Goal: Communication & Community: Participate in discussion

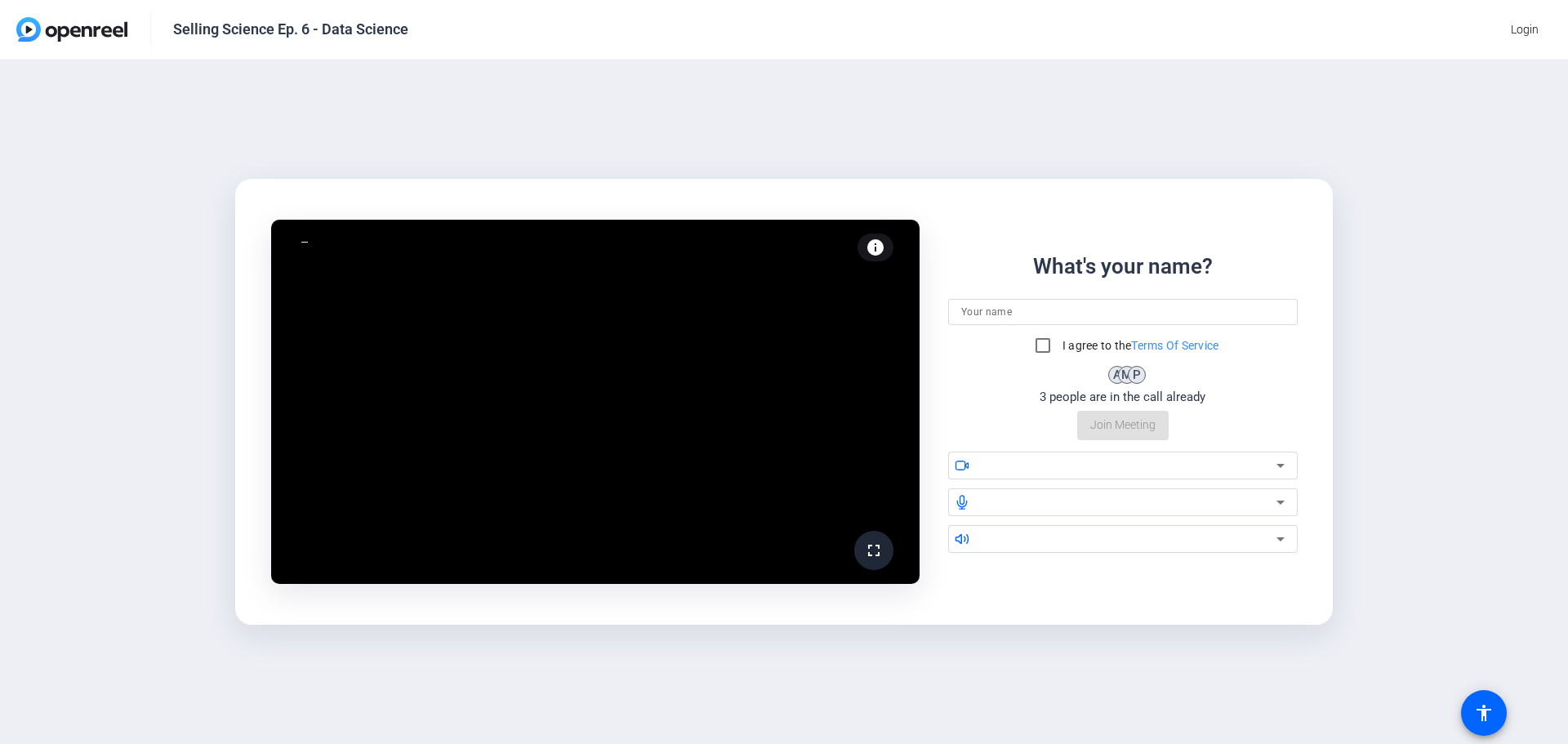
click at [1043, 319] on input at bounding box center [1123, 312] width 324 height 19
type input "[PERSON_NAME]"
click at [1041, 341] on input "I agree to the Terms Of Service" at bounding box center [1043, 346] width 33 height 33
checkbox input "true"
click at [1198, 435] on div "What's your name? [PERSON_NAME] I agree to the Terms Of Service A M P A 4 peopl…" at bounding box center [1124, 346] width 350 height 189
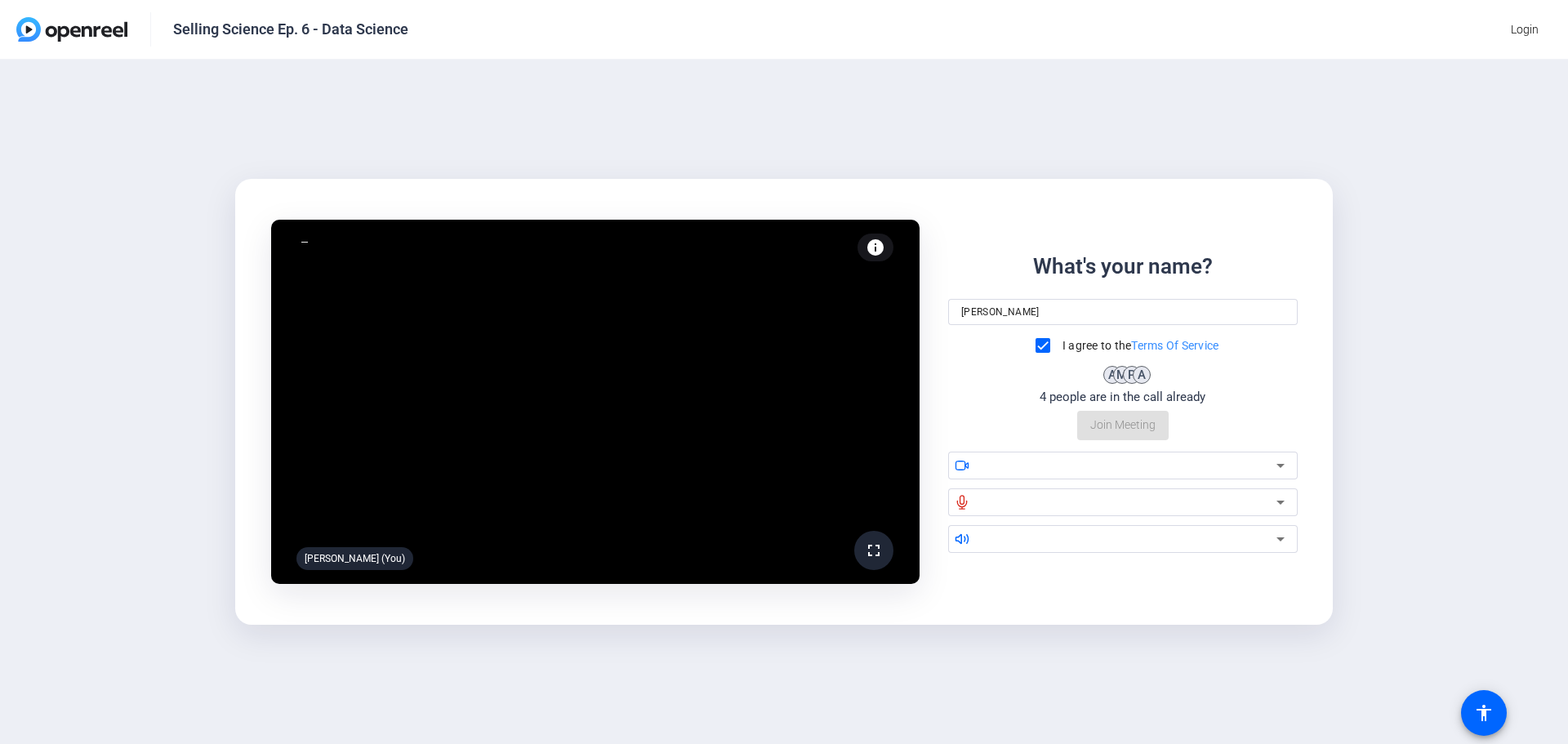
click at [1123, 430] on div "What's your name? [PERSON_NAME] I agree to the Terms Of Service A M P A 4 peopl…" at bounding box center [1124, 346] width 350 height 189
click at [1164, 344] on link "Terms Of Service" at bounding box center [1175, 346] width 87 height 14
click at [1119, 416] on div "What's your name? [PERSON_NAME] I agree to the Terms Of Service A M P A 4 peopl…" at bounding box center [1124, 346] width 350 height 189
drag, startPoint x: 1112, startPoint y: 431, endPoint x: 1118, endPoint y: 420, distance: 12.5
click at [1112, 431] on div "What's your name? [PERSON_NAME] I agree to the Terms Of Service A M P A 4 peopl…" at bounding box center [1124, 346] width 350 height 189
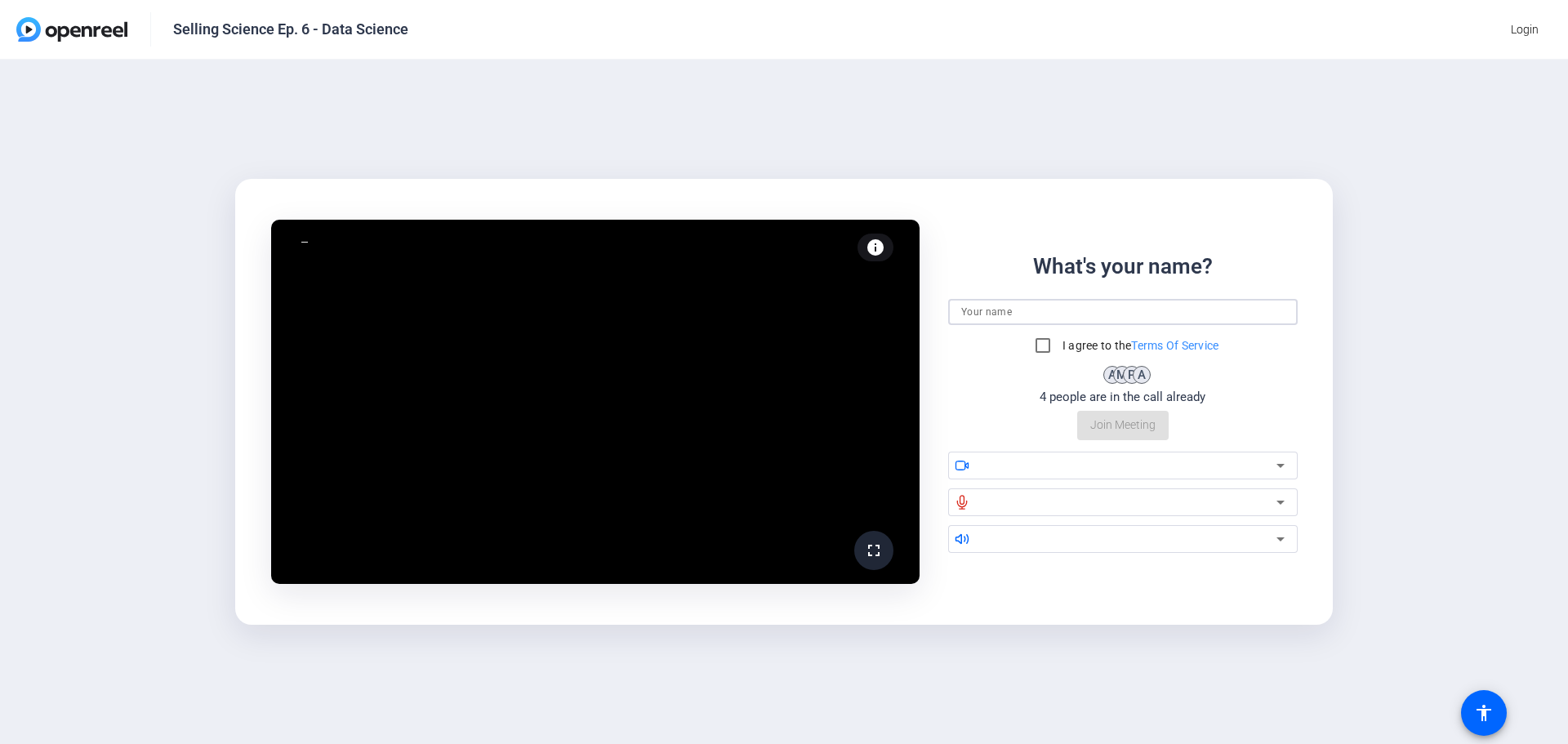
click at [1170, 310] on input at bounding box center [1123, 312] width 324 height 19
type input ":"
type input "[PERSON_NAME]"
click at [1041, 346] on input "I agree to the Terms Of Service" at bounding box center [1043, 346] width 33 height 33
checkbox input "true"
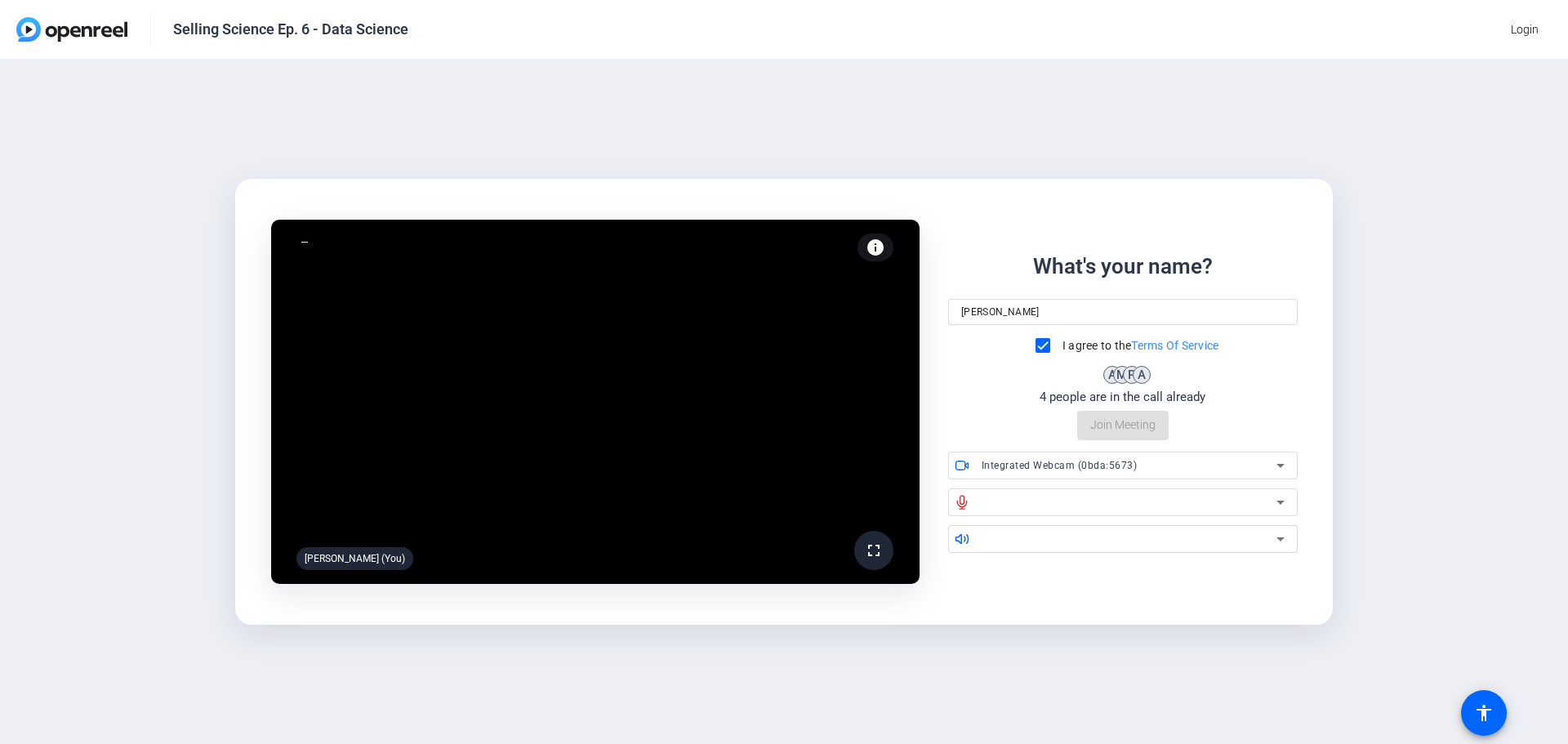
click at [1142, 503] on div at bounding box center [1128, 502] width 295 height 19
click at [1281, 372] on div "What's your name? [PERSON_NAME] I agree to the Terms Of Service A M P A 4 peopl…" at bounding box center [1124, 346] width 350 height 189
click at [1153, 425] on div "What's your name? [PERSON_NAME] I agree to the Terms Of Service A M P A 4 peopl…" at bounding box center [1124, 346] width 350 height 189
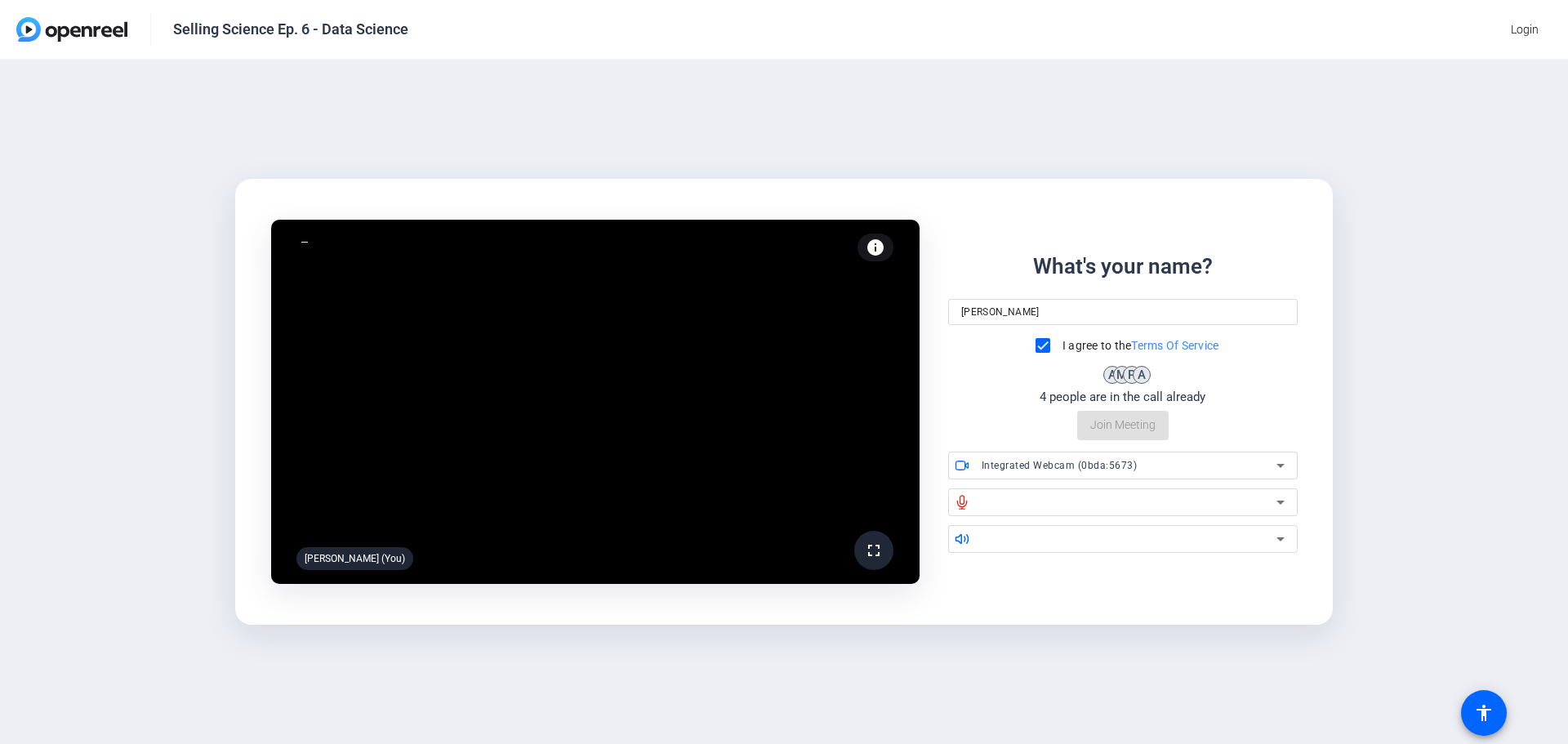
click at [1189, 395] on div "4 people are in the call already" at bounding box center [1123, 397] width 166 height 18
click at [1141, 416] on div "What's your name? [PERSON_NAME] I agree to the Terms Of Service A M P A 4 peopl…" at bounding box center [1124, 346] width 350 height 189
click at [1274, 470] on icon at bounding box center [1280, 466] width 19 height 19
click at [1274, 470] on div at bounding box center [784, 372] width 1568 height 744
click at [1256, 501] on div at bounding box center [1128, 502] width 295 height 19
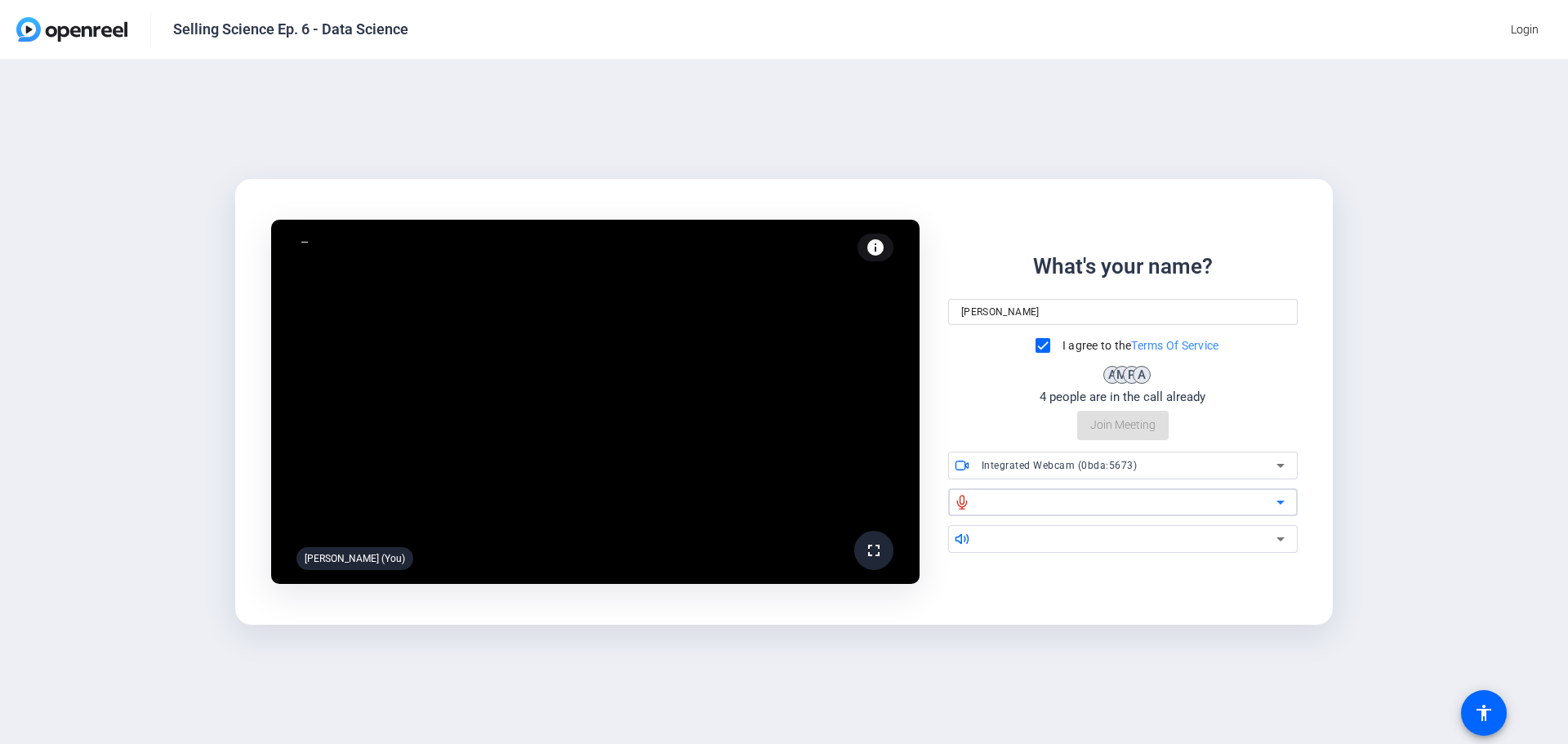
click at [1281, 504] on icon at bounding box center [1280, 502] width 19 height 19
click at [1285, 531] on icon at bounding box center [1280, 539] width 19 height 19
click at [1277, 575] on div "fullscreen [PERSON_NAME] (You) info Test your audio and video What's your name?…" at bounding box center [784, 402] width 1071 height 410
click at [1142, 428] on div "What's your name? [PERSON_NAME] I agree to the Terms Of Service A M P A 4 peopl…" at bounding box center [1124, 346] width 350 height 189
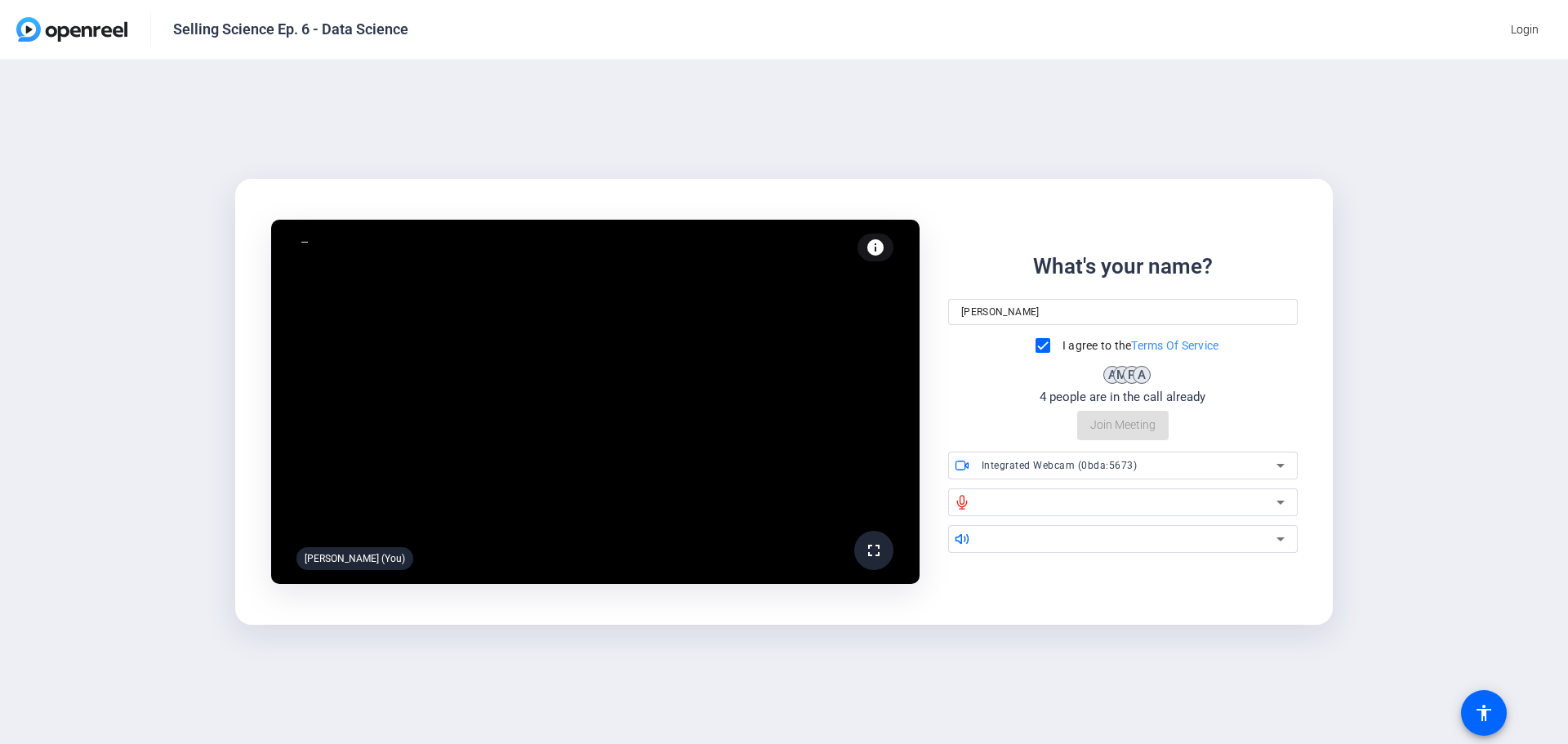
click at [1142, 428] on div "What's your name? [PERSON_NAME] I agree to the Terms Of Service A M P A 4 peopl…" at bounding box center [1124, 346] width 350 height 189
drag, startPoint x: 978, startPoint y: 162, endPoint x: 998, endPoint y: 182, distance: 28.3
click at [978, 162] on div "fullscreen [PERSON_NAME] (You) info Test your audio and video What's your name?…" at bounding box center [784, 402] width 1568 height 684
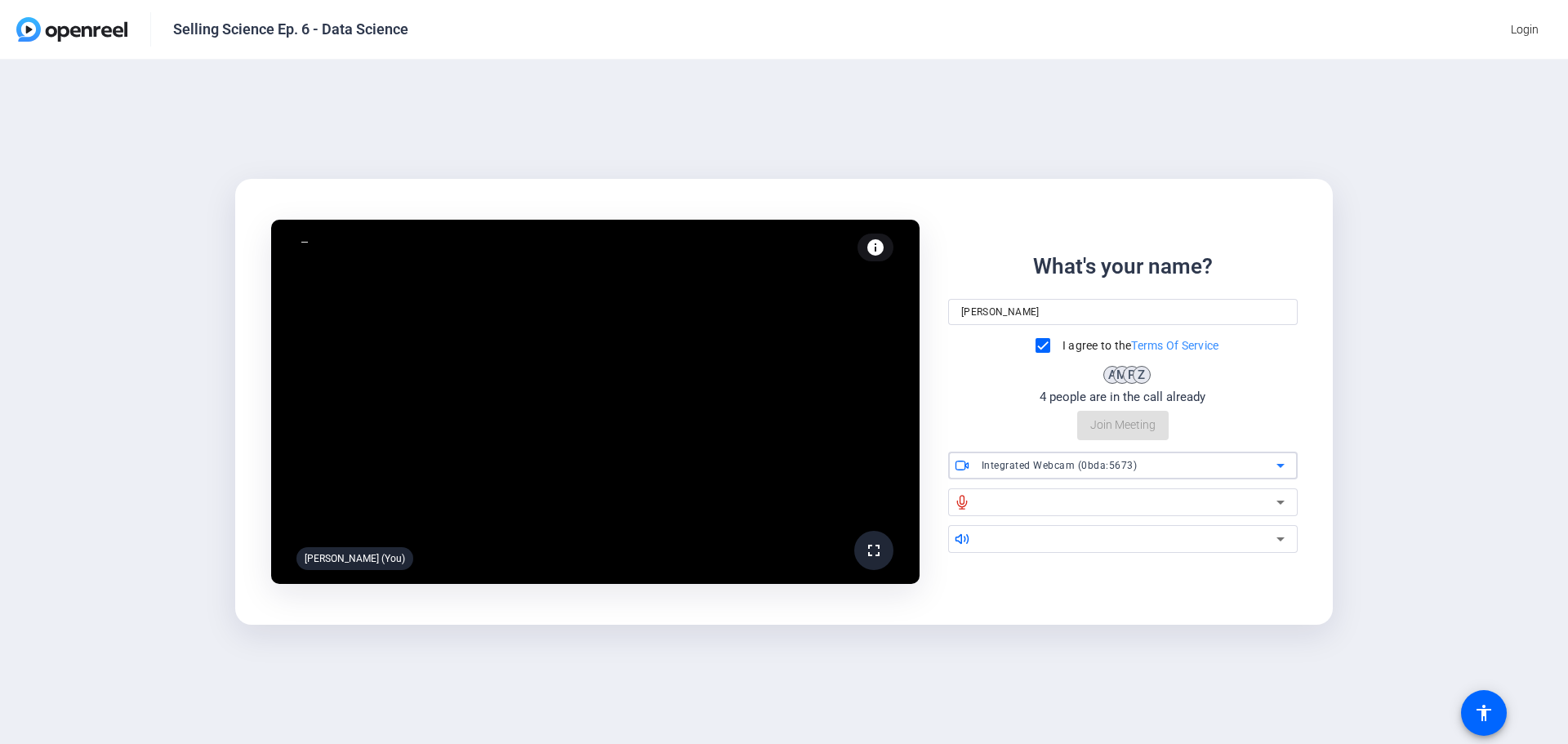
click at [1159, 466] on div "Integrated Webcam (0bda:5673)" at bounding box center [1128, 465] width 295 height 20
click at [1139, 500] on mat-option "Integrated Webcam (0bda:5673)" at bounding box center [1124, 499] width 350 height 26
click at [374, 555] on div "[PERSON_NAME] (You)" at bounding box center [355, 558] width 117 height 23
click at [1102, 426] on div "What's your name? [PERSON_NAME] I agree to the Terms Of Service A M P A Z 5 peo…" at bounding box center [1124, 346] width 350 height 189
click at [1230, 398] on div "What's your name? [PERSON_NAME] I agree to the Terms Of Service A M P A Z 5 peo…" at bounding box center [1124, 346] width 350 height 189
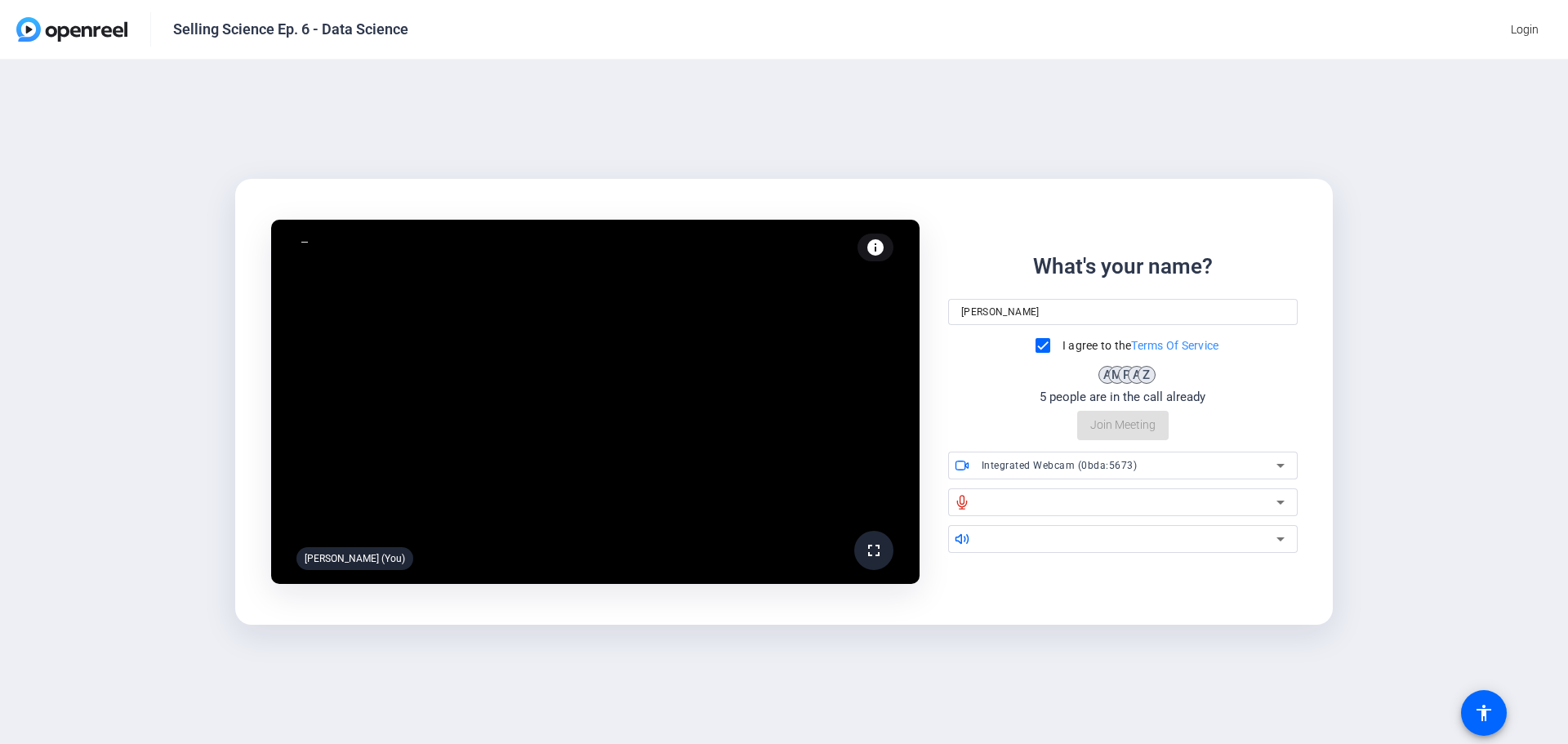
click at [1069, 468] on span "Integrated Webcam (0bda:5673)" at bounding box center [1059, 466] width 156 height 12
click at [1082, 500] on span "Integrated Webcam (0bda:5673)" at bounding box center [1038, 499] width 153 height 19
click at [1129, 423] on div "What's your name? [PERSON_NAME] I agree to the Terms Of Service A M P A Z 5 peo…" at bounding box center [1124, 346] width 350 height 189
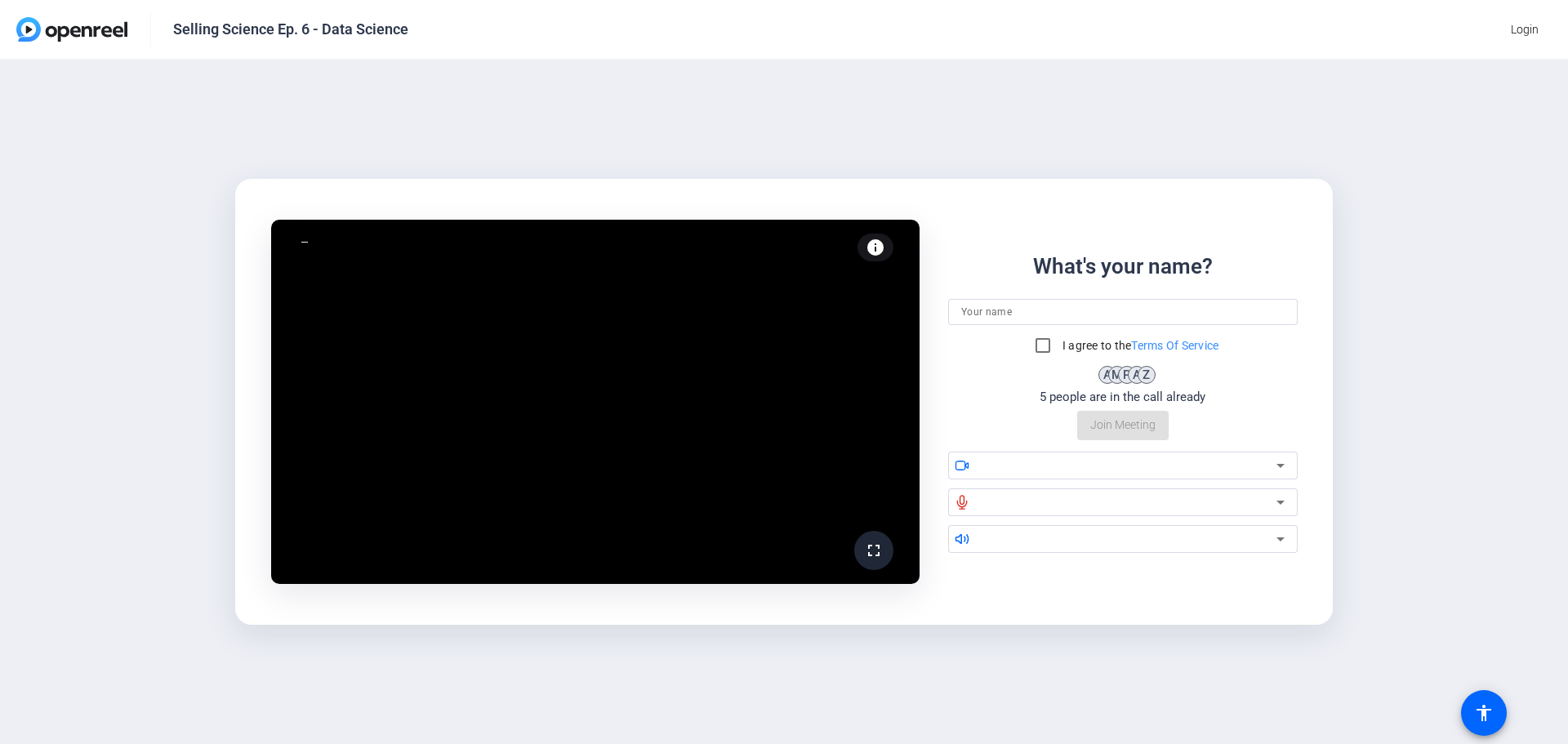
click at [1126, 437] on div "What's your name? I agree to the Terms Of Service A M P A Z 5 people are in the…" at bounding box center [1124, 346] width 350 height 189
click at [1044, 337] on input "I agree to the Terms Of Service" at bounding box center [1043, 346] width 33 height 33
checkbox input "true"
click at [702, 465] on video at bounding box center [595, 402] width 648 height 365
click at [1136, 310] on input at bounding box center [1123, 312] width 324 height 19
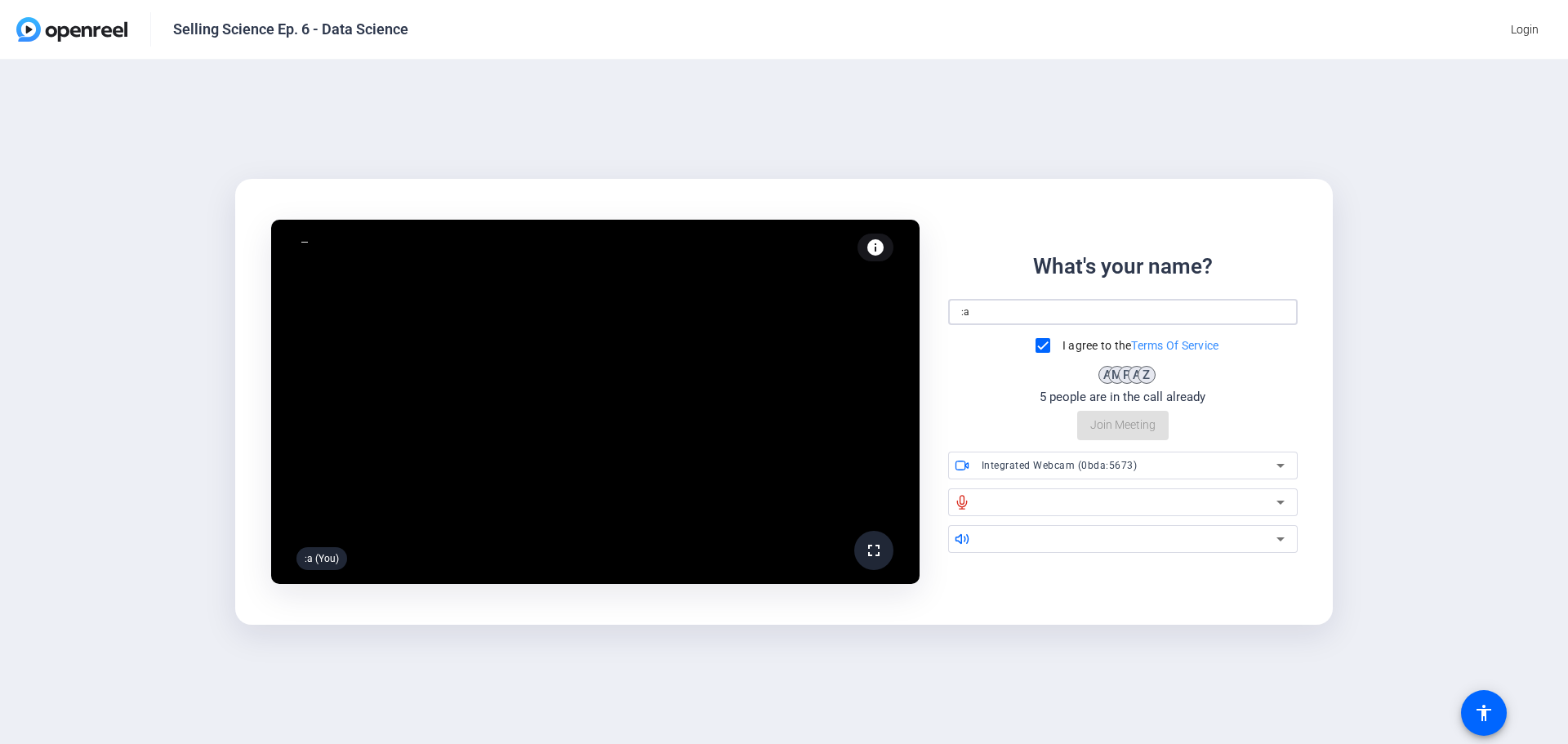
type input ":"
type input "[PERSON_NAME]"
click at [949, 378] on div "What's your name? Laura I agree to the Terms Of Service A M P A Z 5 people are …" at bounding box center [1124, 346] width 350 height 189
click at [1098, 425] on div "What's your name? Laura I agree to the Terms Of Service A M P A Z 5 people are …" at bounding box center [1124, 346] width 350 height 189
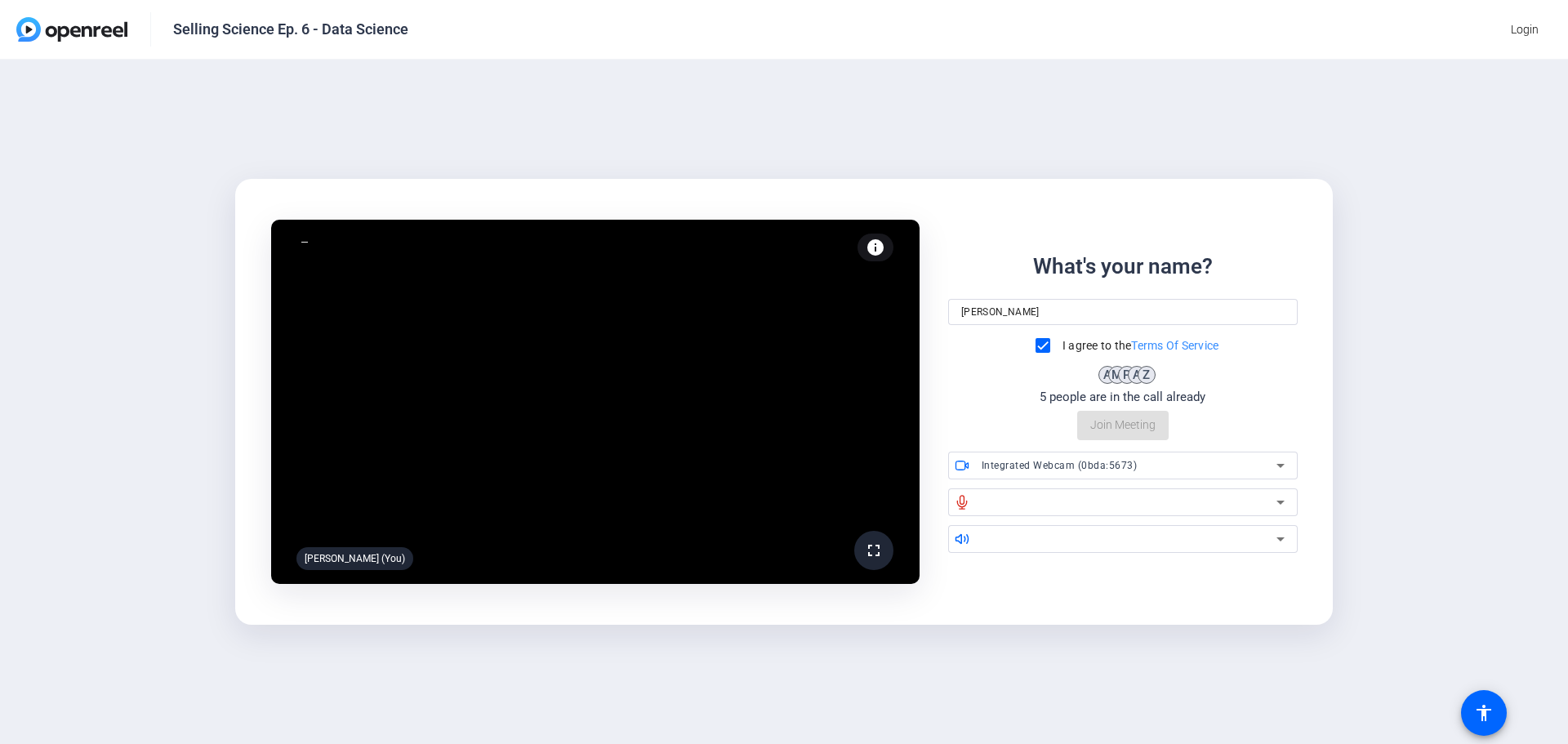
click at [1285, 541] on icon at bounding box center [1280, 539] width 19 height 19
click at [1270, 542] on icon at bounding box center [1280, 539] width 19 height 19
click at [964, 540] on icon at bounding box center [961, 538] width 13 height 9
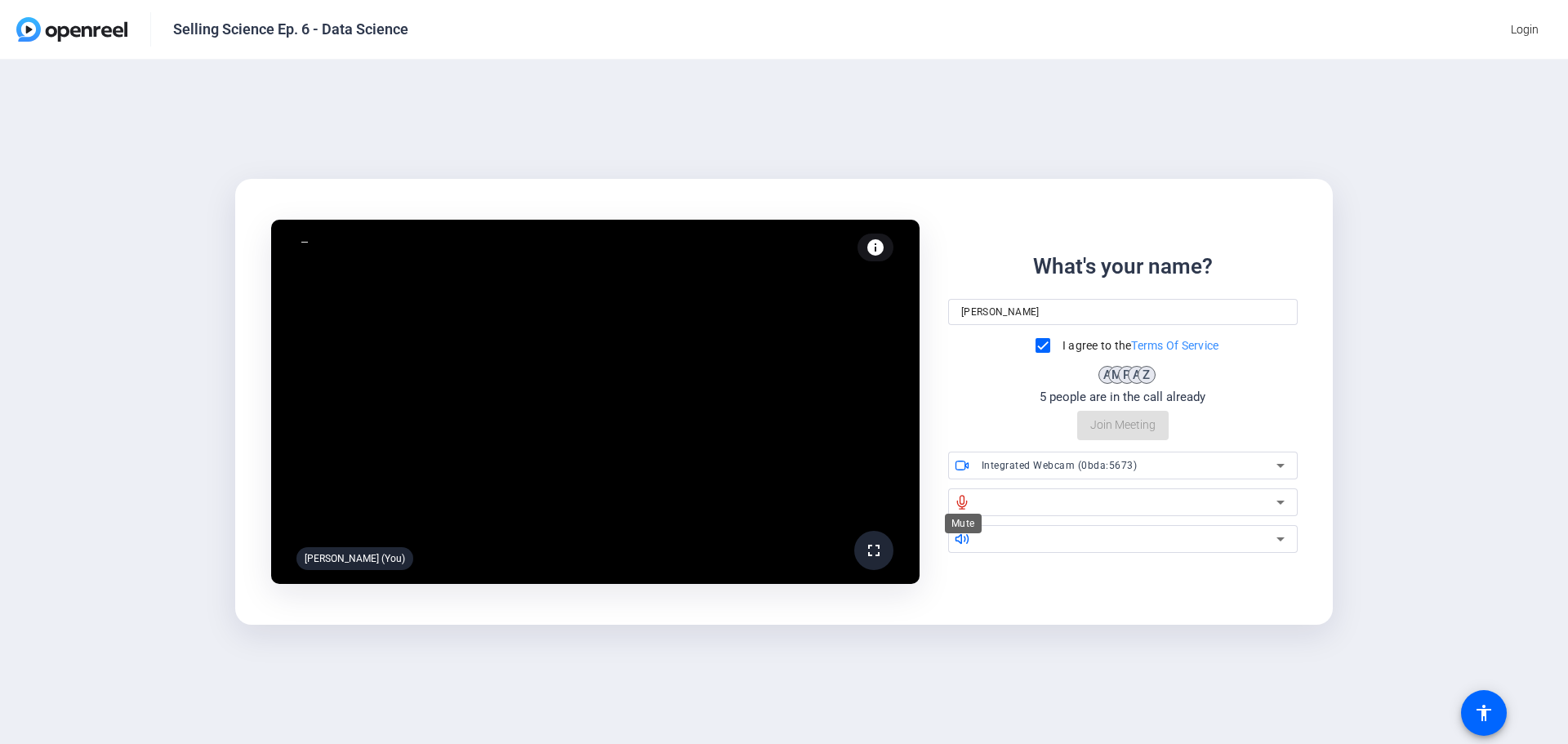
click at [955, 500] on icon at bounding box center [961, 501] width 14 height 14
click at [1141, 425] on div "What's your name? Laura I agree to the Terms Of Service A M P A Z 5 people are …" at bounding box center [1124, 346] width 350 height 189
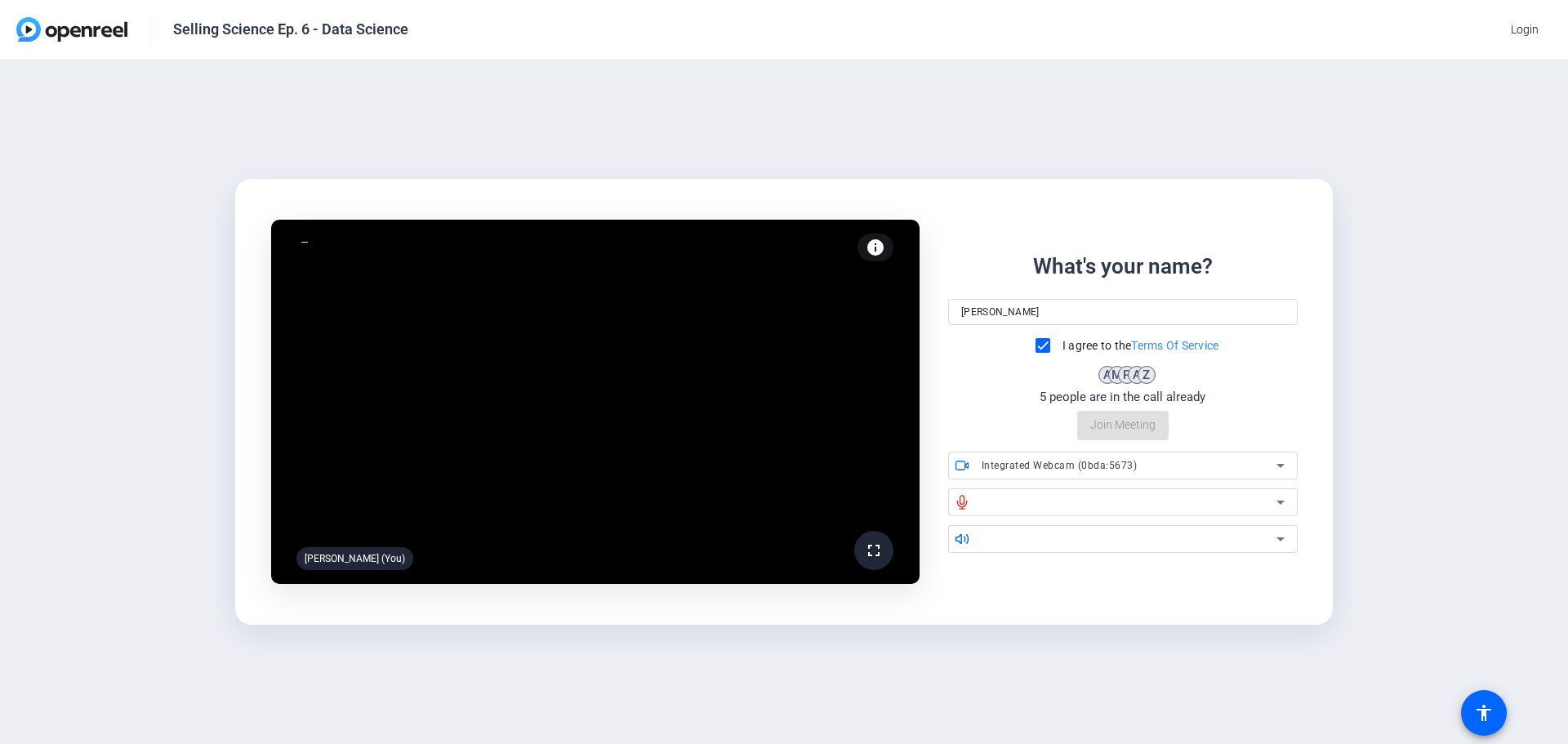
click at [1098, 426] on div "What's your name? Laura I agree to the Terms Of Service A M P A Z 5 people are …" at bounding box center [1124, 346] width 350 height 189
click at [1109, 431] on div "What's your name? Laura I agree to the Terms Of Service A M P A Z 5 people are …" at bounding box center [1124, 346] width 350 height 189
click at [1279, 505] on icon at bounding box center [1280, 502] width 19 height 19
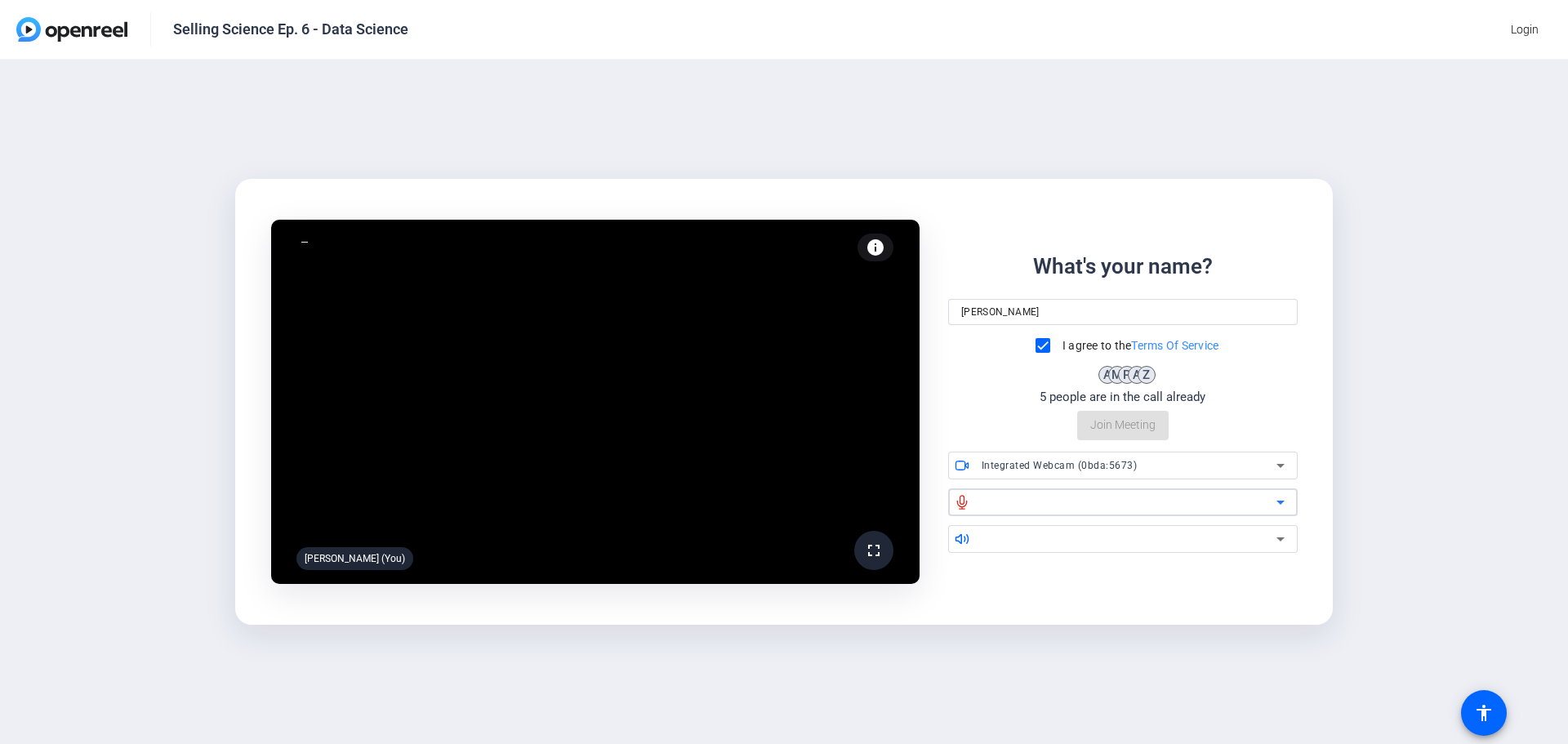
click at [1279, 505] on icon at bounding box center [1280, 502] width 19 height 19
click at [1279, 502] on icon at bounding box center [1280, 502] width 8 height 4
click at [1069, 508] on div at bounding box center [1128, 502] width 295 height 19
click at [1281, 500] on icon at bounding box center [1280, 502] width 19 height 19
click at [1286, 537] on icon at bounding box center [1280, 539] width 19 height 19
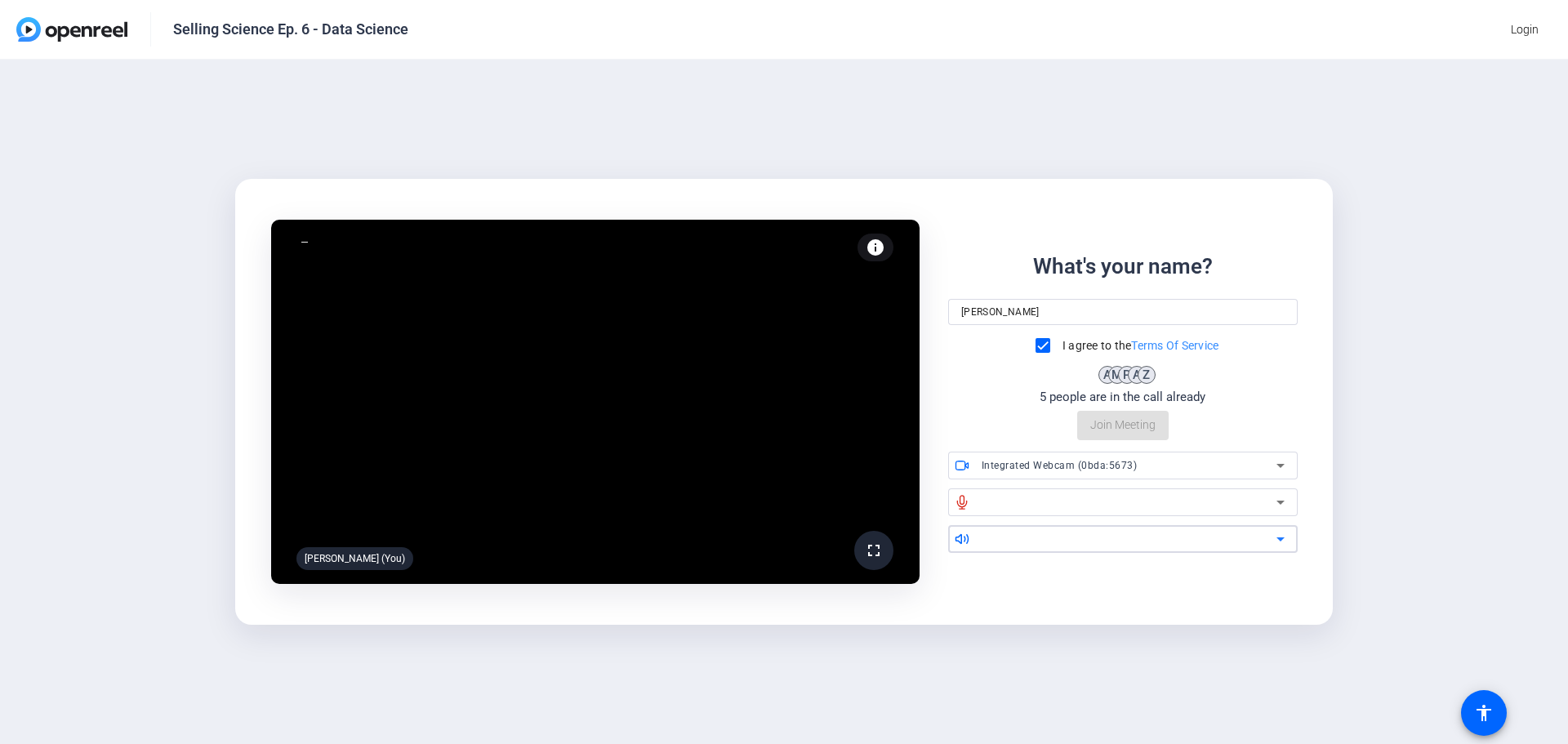
click at [1283, 539] on icon at bounding box center [1280, 539] width 19 height 19
click at [1282, 469] on icon at bounding box center [1280, 466] width 19 height 19
click at [1297, 412] on div at bounding box center [784, 372] width 1568 height 744
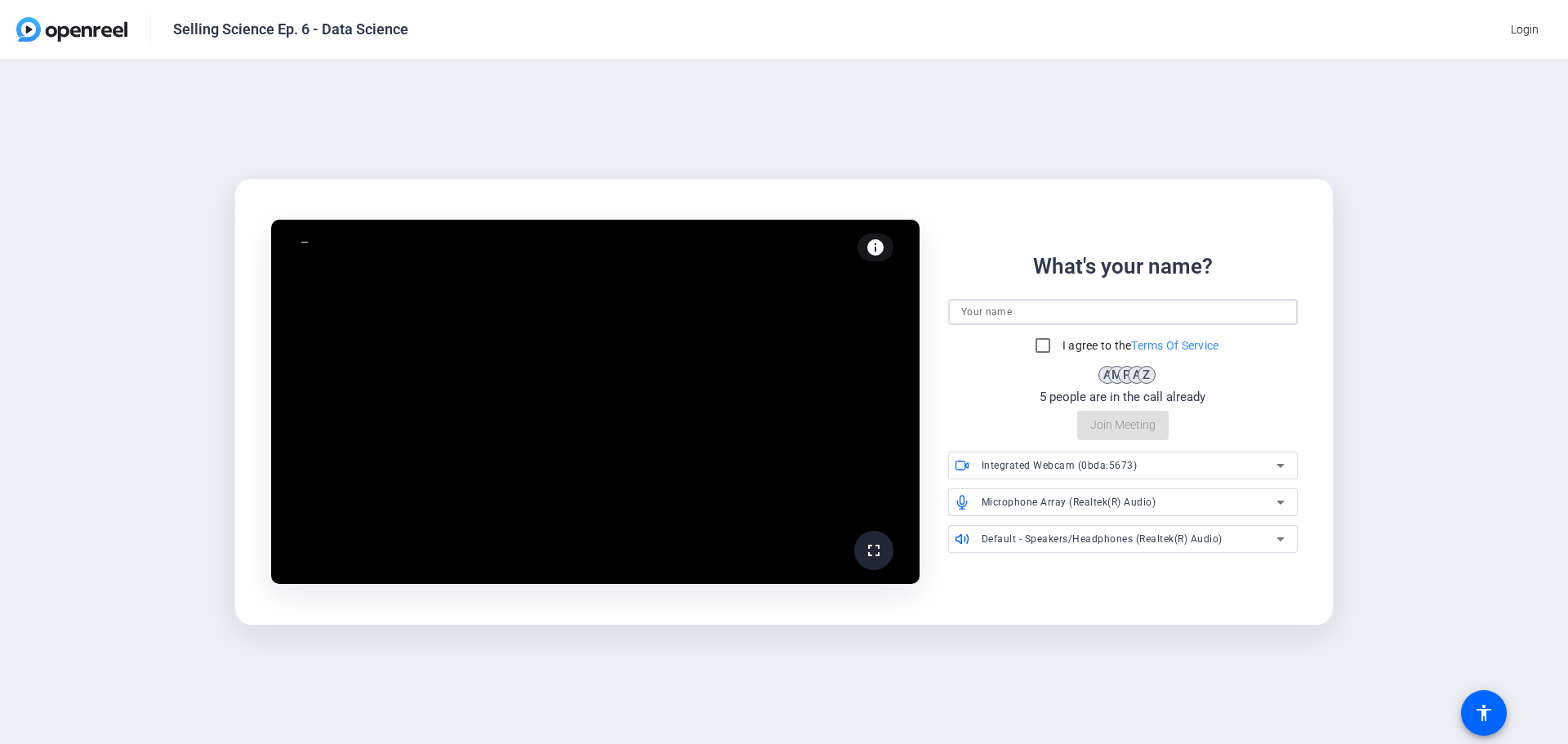
click at [1065, 311] on input at bounding box center [1123, 312] width 324 height 19
type input "[PERSON_NAME]"
click at [1041, 352] on input "I agree to the Terms Of Service" at bounding box center [1043, 346] width 33 height 33
checkbox input "true"
click at [1119, 429] on span "Join Meeting" at bounding box center [1124, 425] width 66 height 17
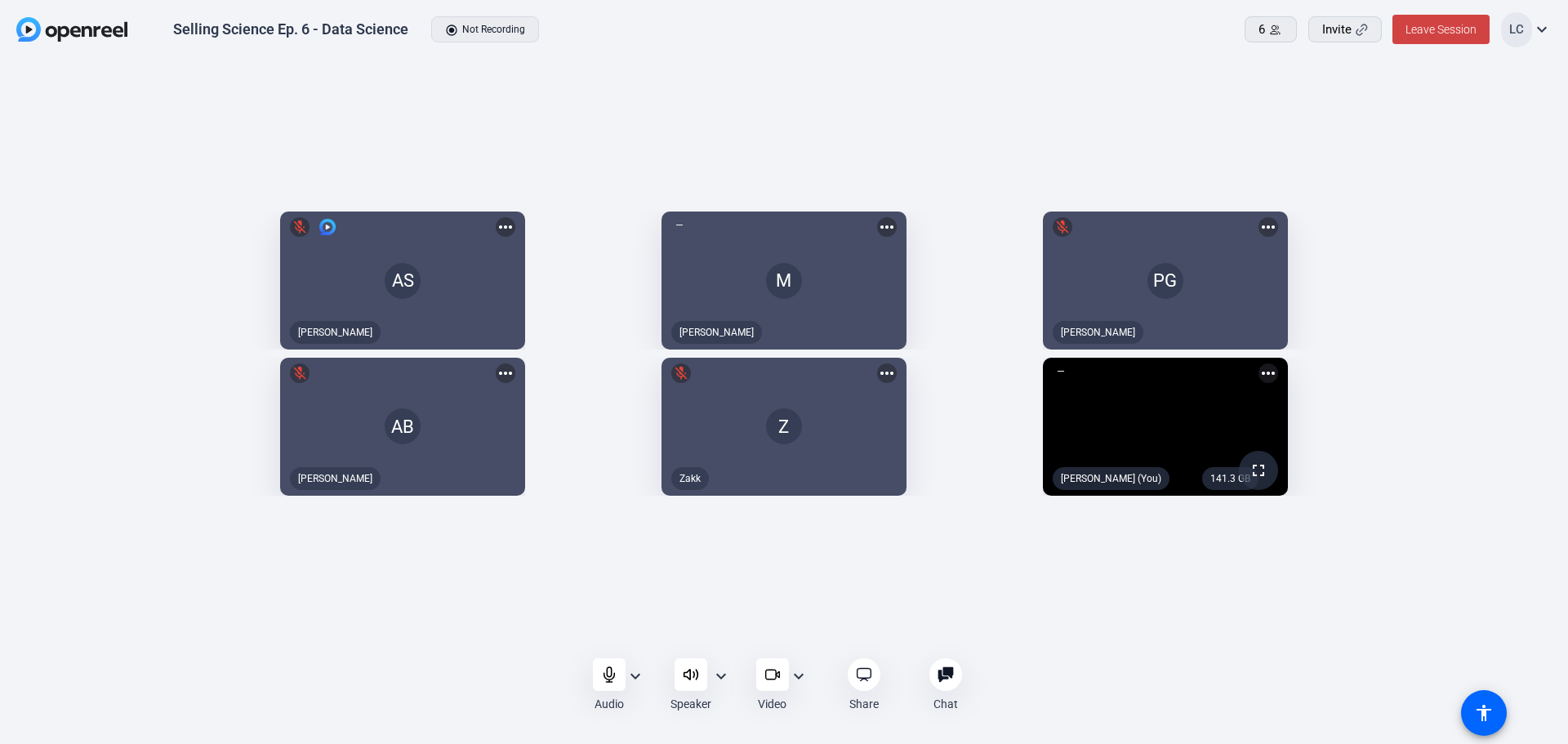
click at [634, 674] on mat-icon "expand_more" at bounding box center [636, 676] width 19 height 19
click at [492, 688] on div at bounding box center [784, 372] width 1568 height 744
click at [607, 676] on icon at bounding box center [609, 674] width 11 height 14
click at [615, 679] on icon at bounding box center [609, 674] width 16 height 16
click at [644, 678] on mat-icon "expand_more" at bounding box center [636, 676] width 19 height 19
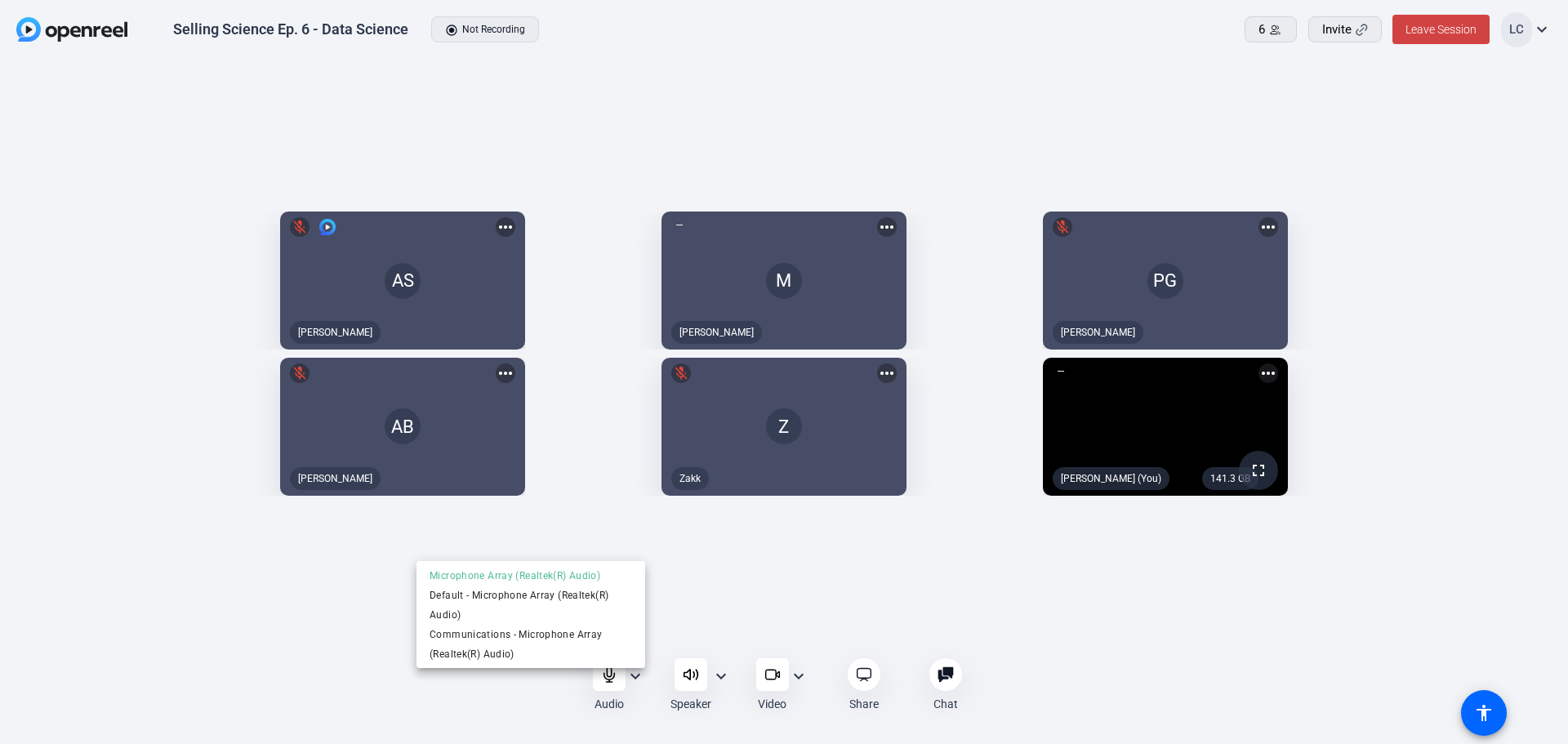
click at [523, 703] on div at bounding box center [784, 372] width 1568 height 744
click at [695, 672] on icon at bounding box center [691, 674] width 16 height 16
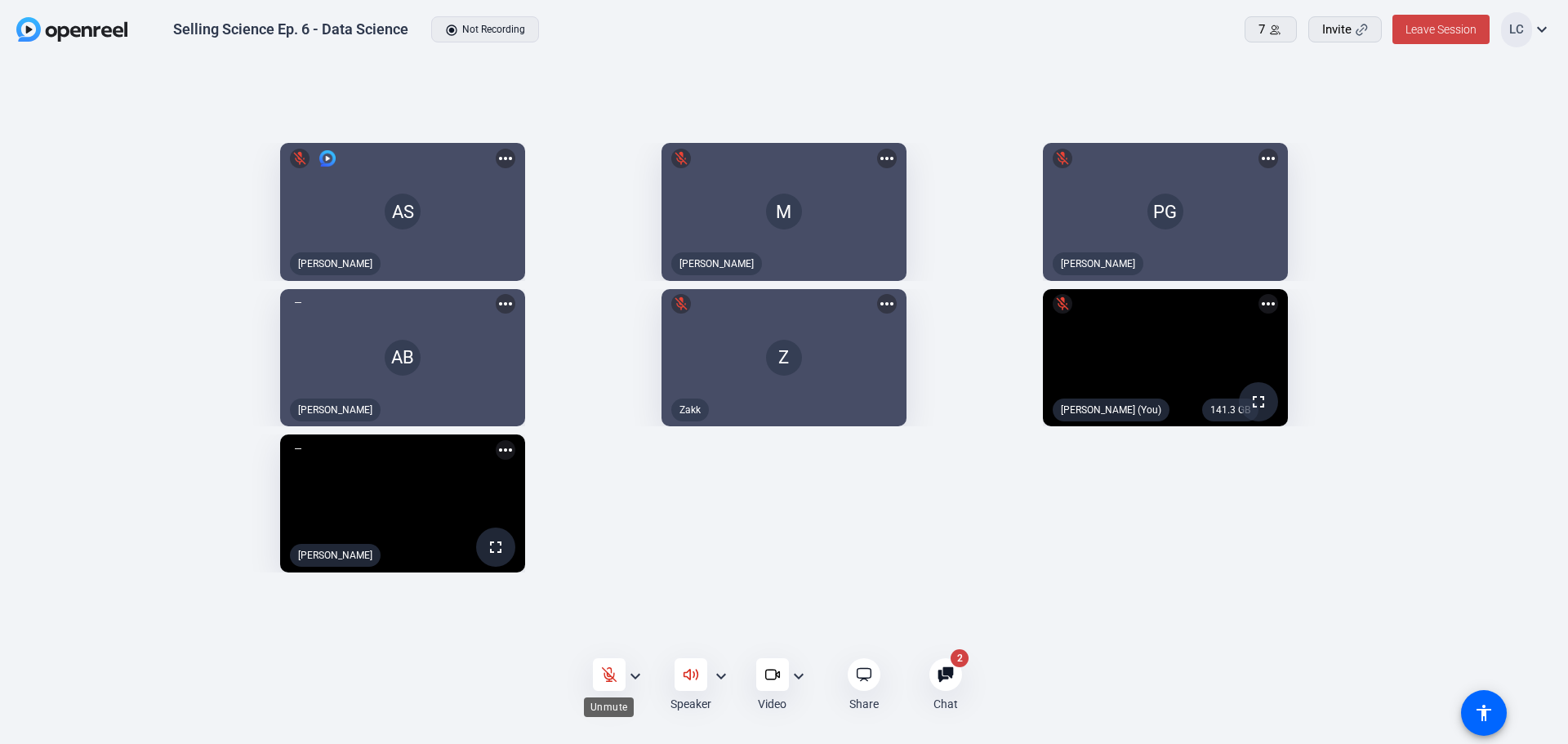
click at [611, 672] on icon at bounding box center [609, 674] width 16 height 16
click at [607, 672] on icon at bounding box center [609, 674] width 11 height 14
click at [727, 669] on mat-icon "expand_more" at bounding box center [721, 676] width 19 height 19
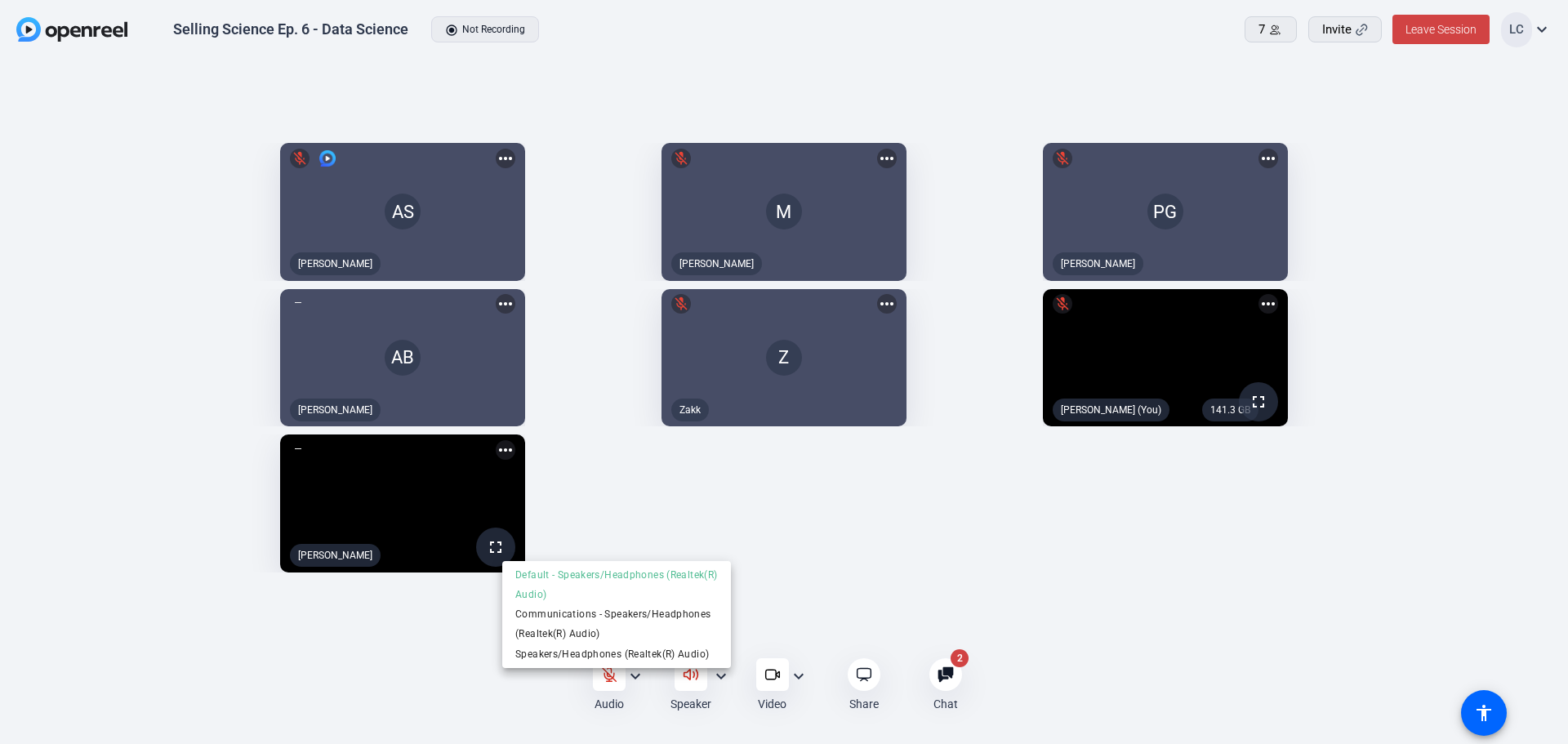
click at [826, 540] on div at bounding box center [784, 372] width 1568 height 744
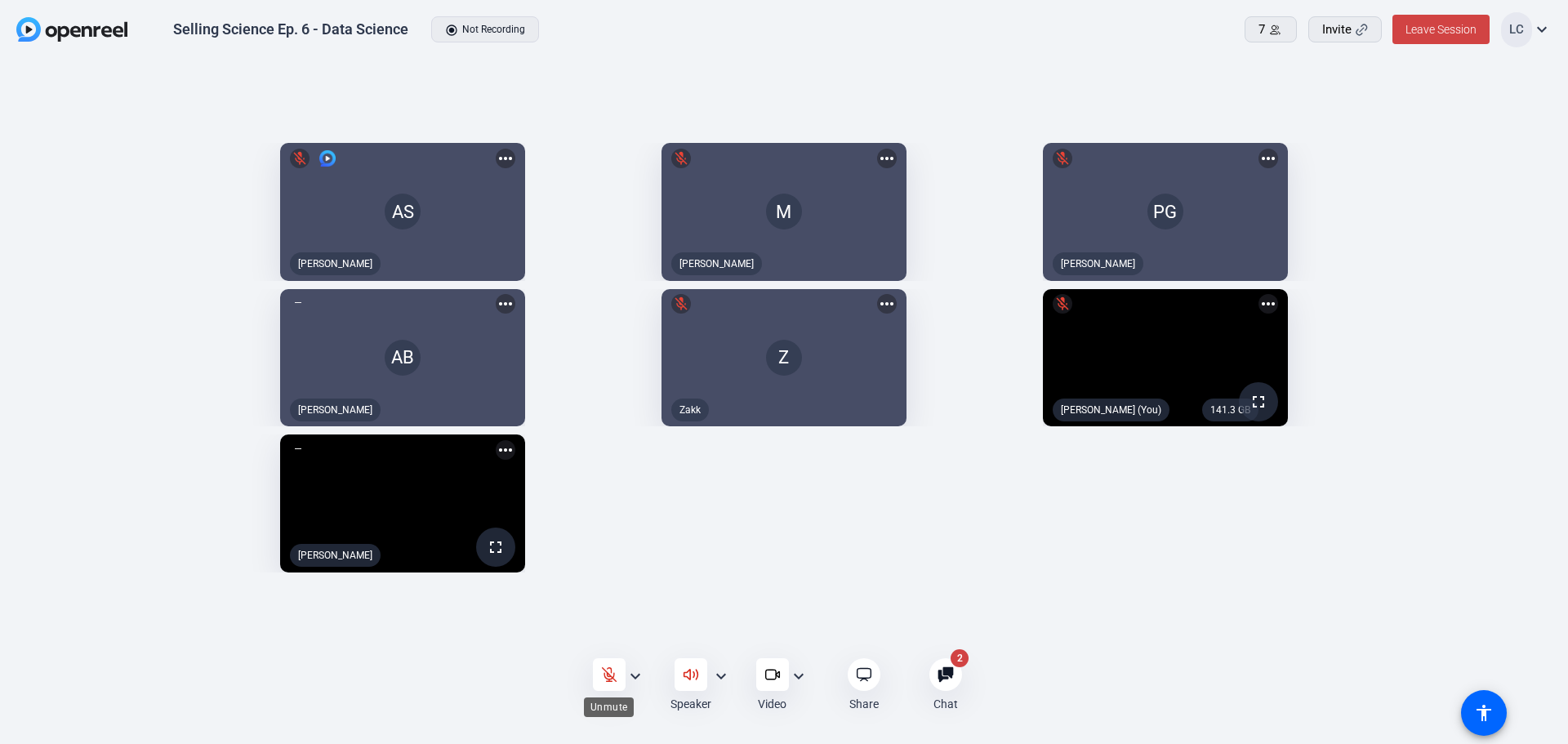
click at [599, 673] on div at bounding box center [610, 674] width 33 height 33
click at [637, 679] on mat-icon "expand_more" at bounding box center [636, 676] width 19 height 19
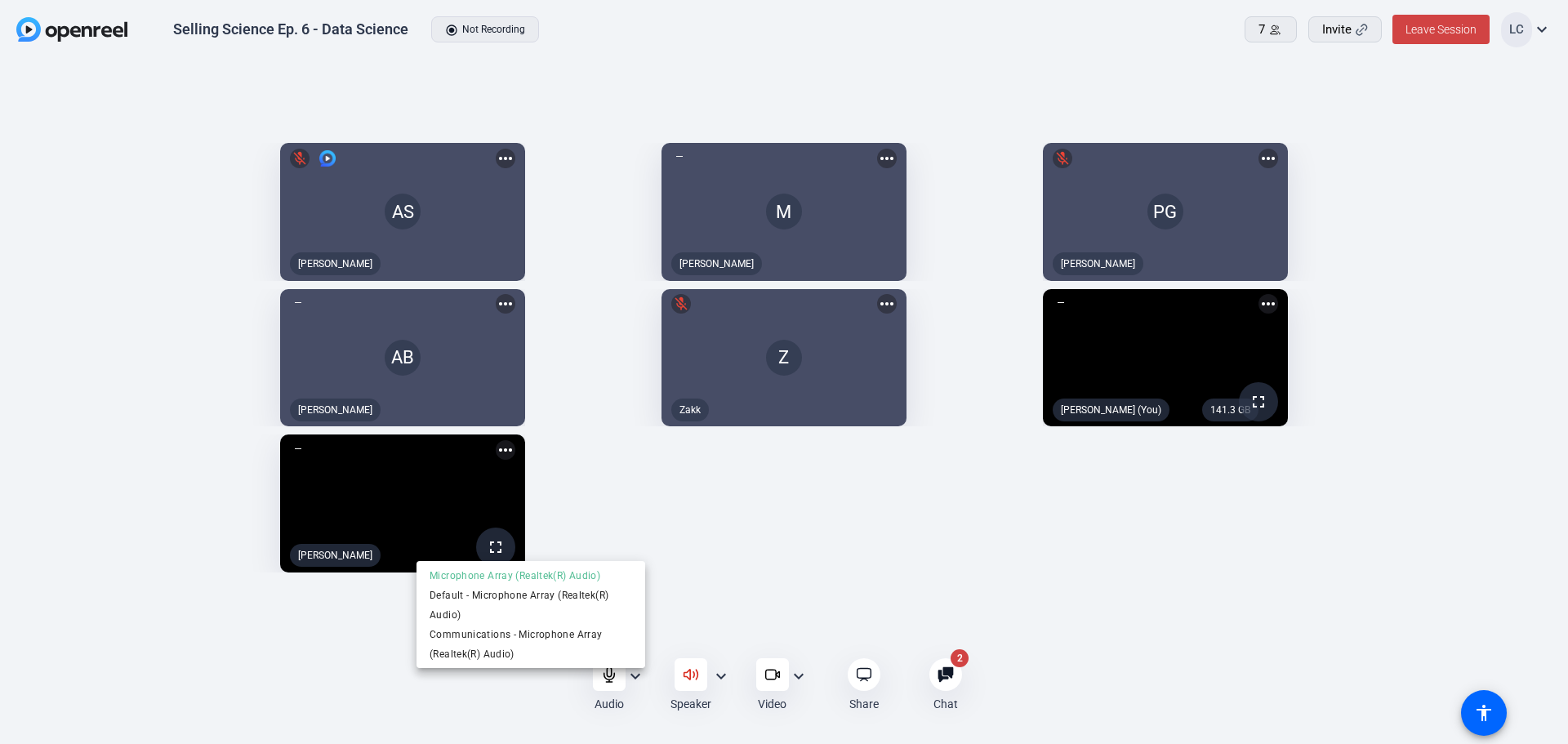
click at [764, 501] on div at bounding box center [784, 372] width 1568 height 744
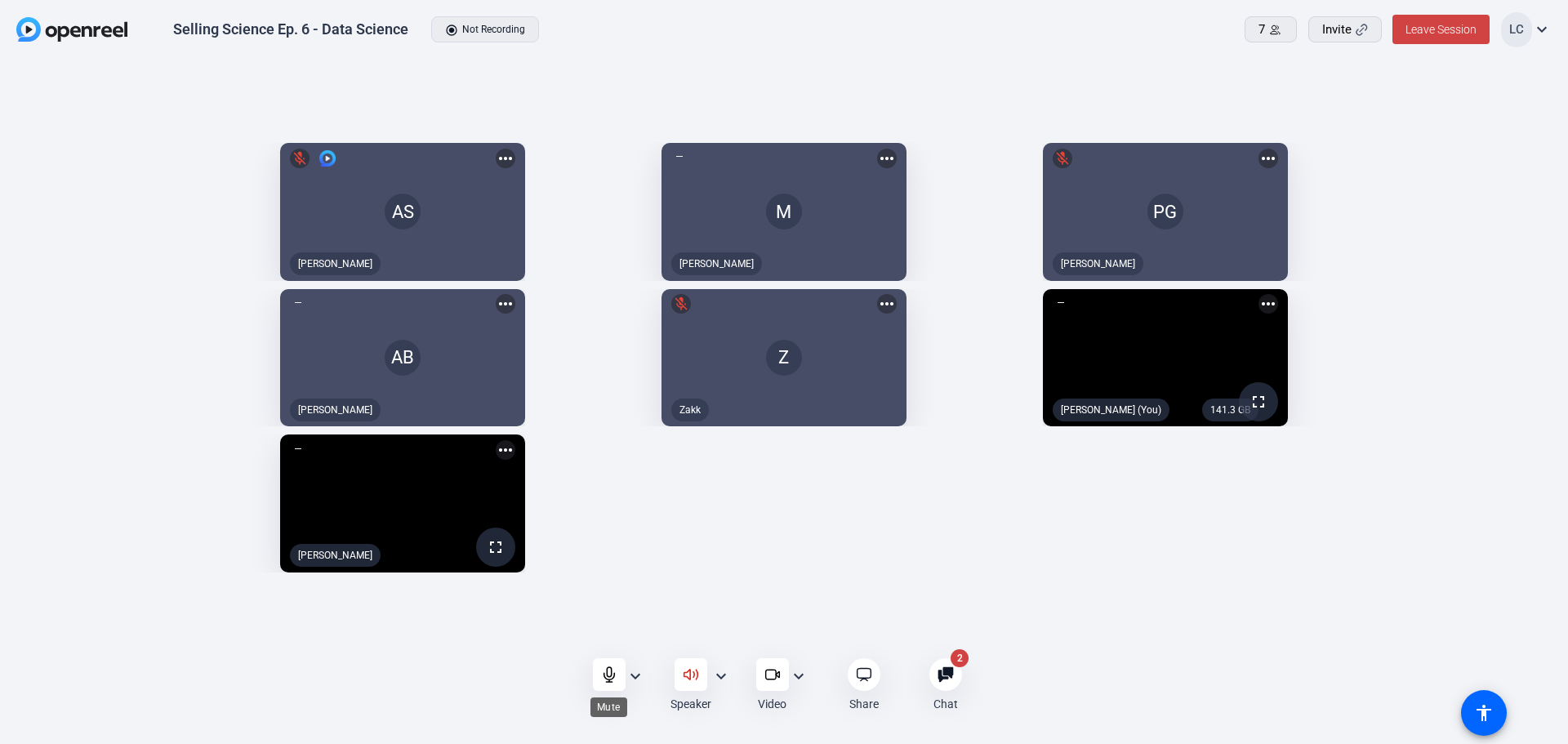
drag, startPoint x: 609, startPoint y: 674, endPoint x: 596, endPoint y: 688, distance: 19.1
click at [604, 676] on icon at bounding box center [609, 674] width 16 height 16
click at [610, 669] on icon at bounding box center [609, 674] width 16 height 16
click at [705, 671] on div at bounding box center [691, 674] width 33 height 33
click at [943, 671] on icon at bounding box center [946, 674] width 15 height 15
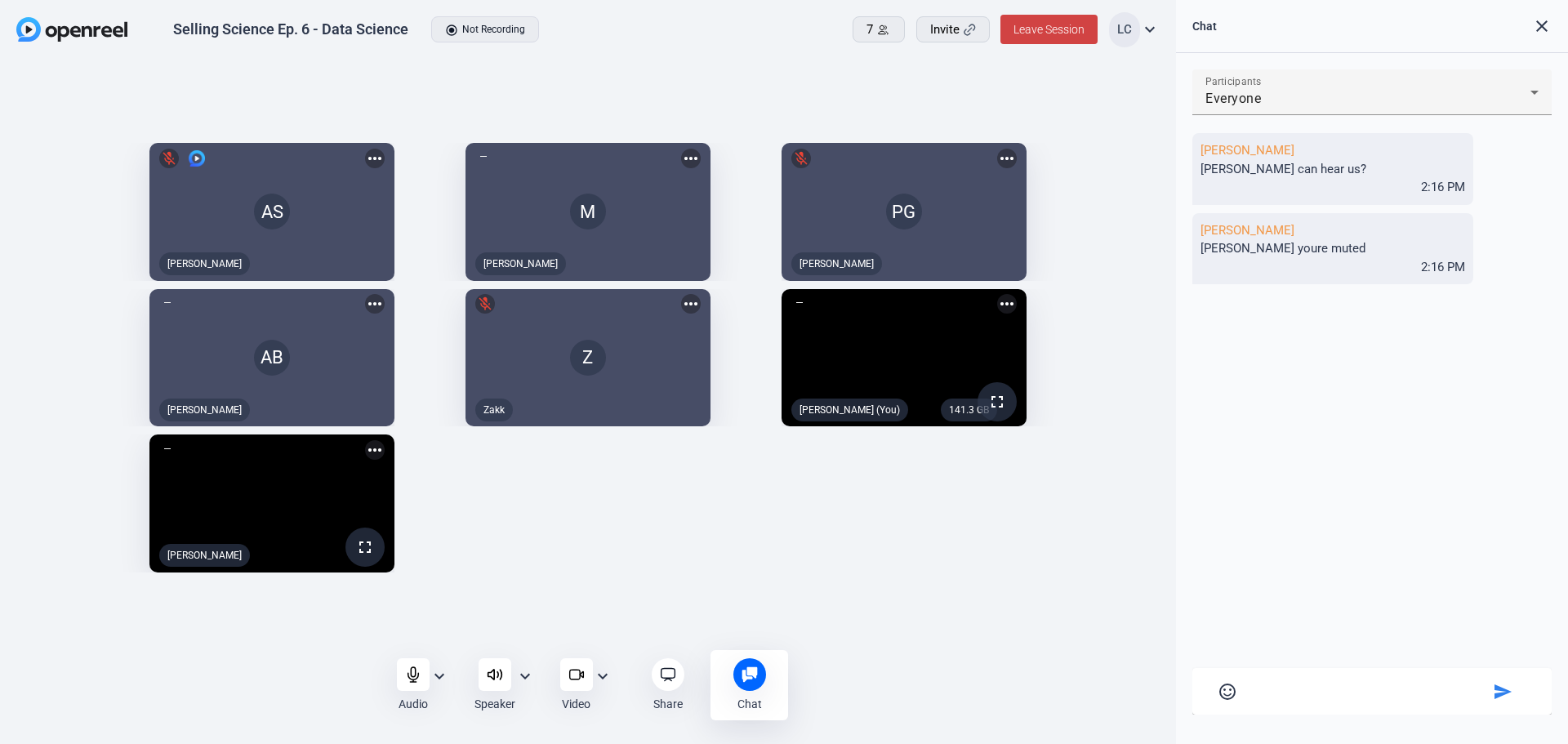
click at [494, 672] on icon at bounding box center [495, 674] width 14 height 10
click at [524, 672] on mat-icon "expand_more" at bounding box center [525, 676] width 19 height 19
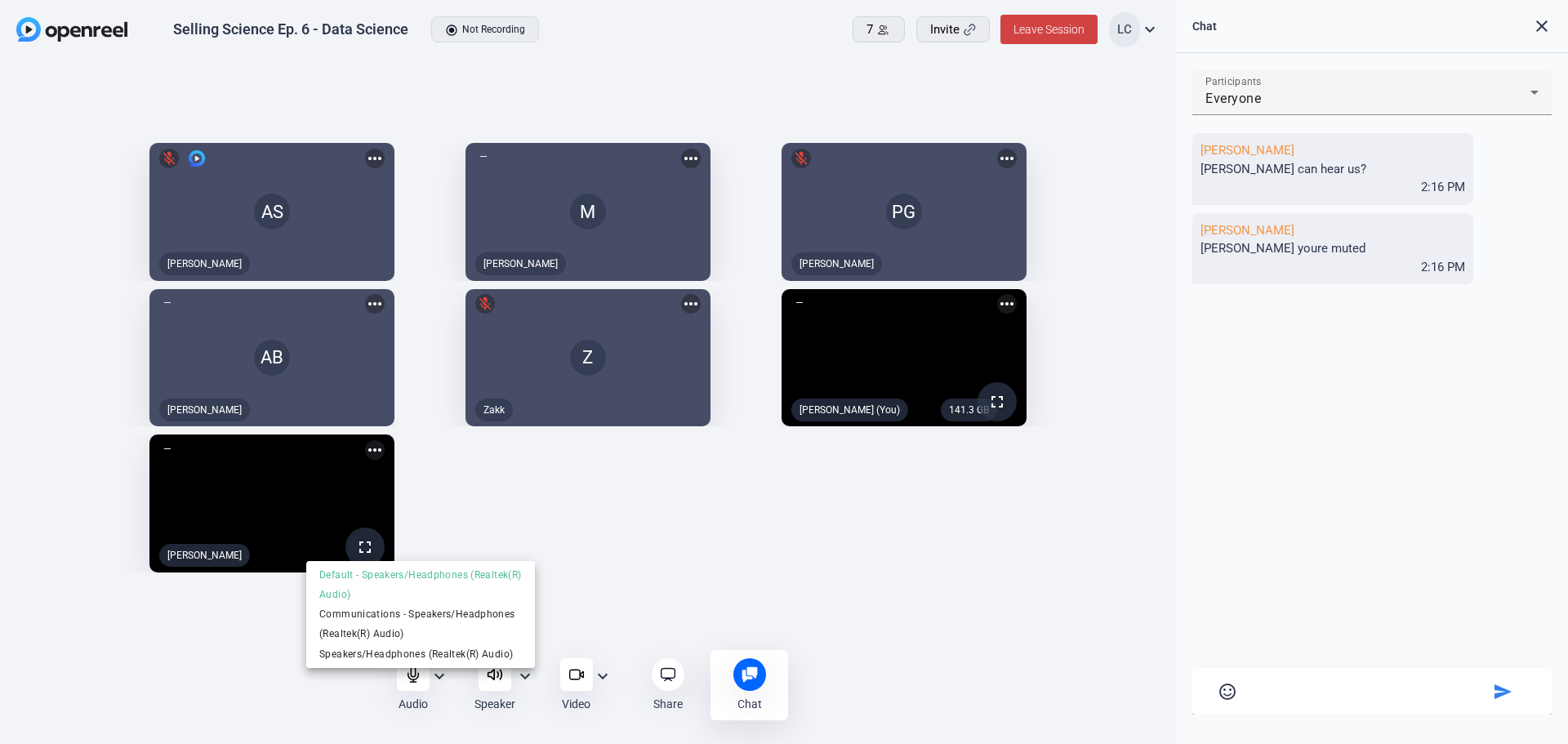
click at [754, 561] on div at bounding box center [784, 372] width 1568 height 744
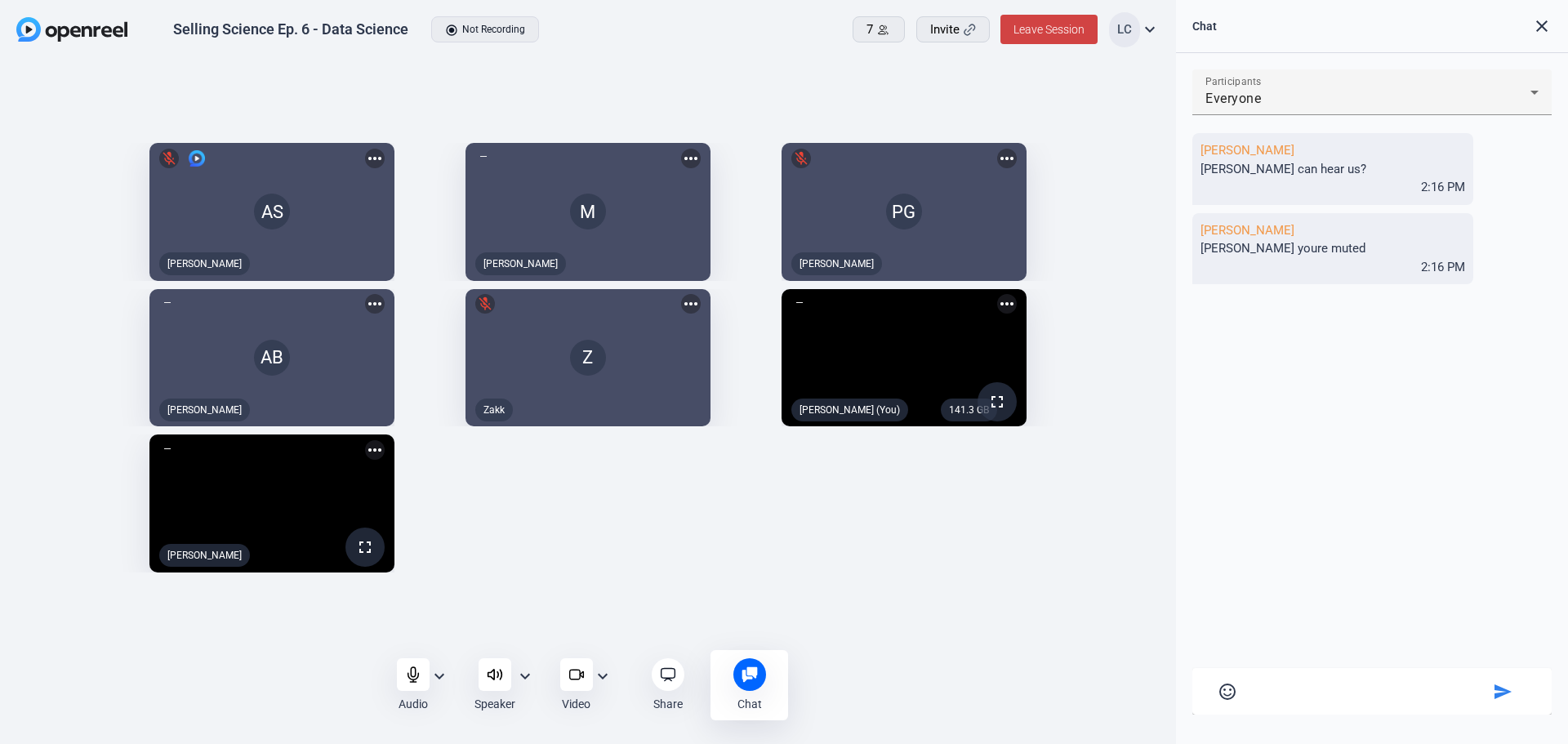
click at [436, 673] on mat-icon "expand_more" at bounding box center [440, 676] width 19 height 19
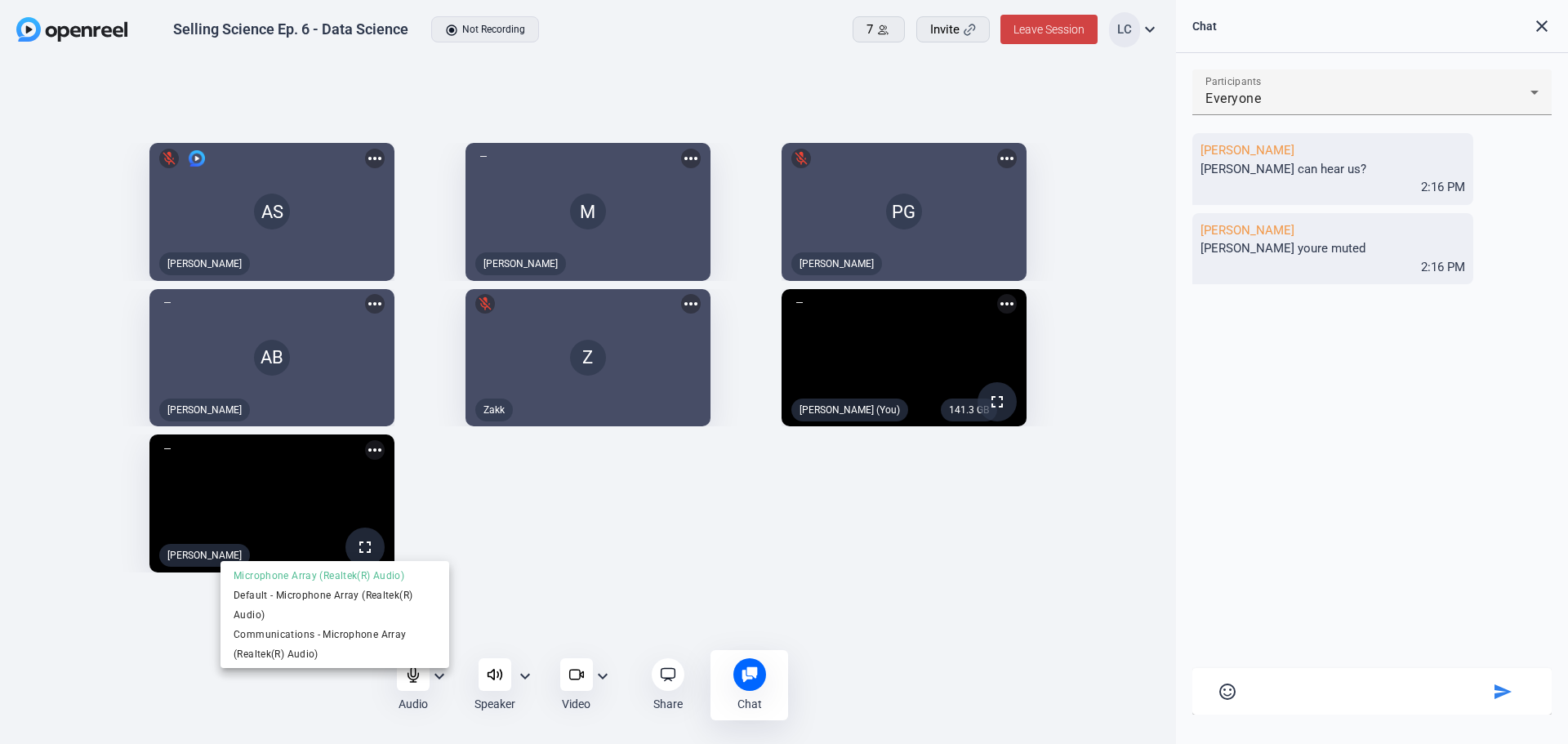
click at [1046, 567] on div at bounding box center [784, 372] width 1568 height 744
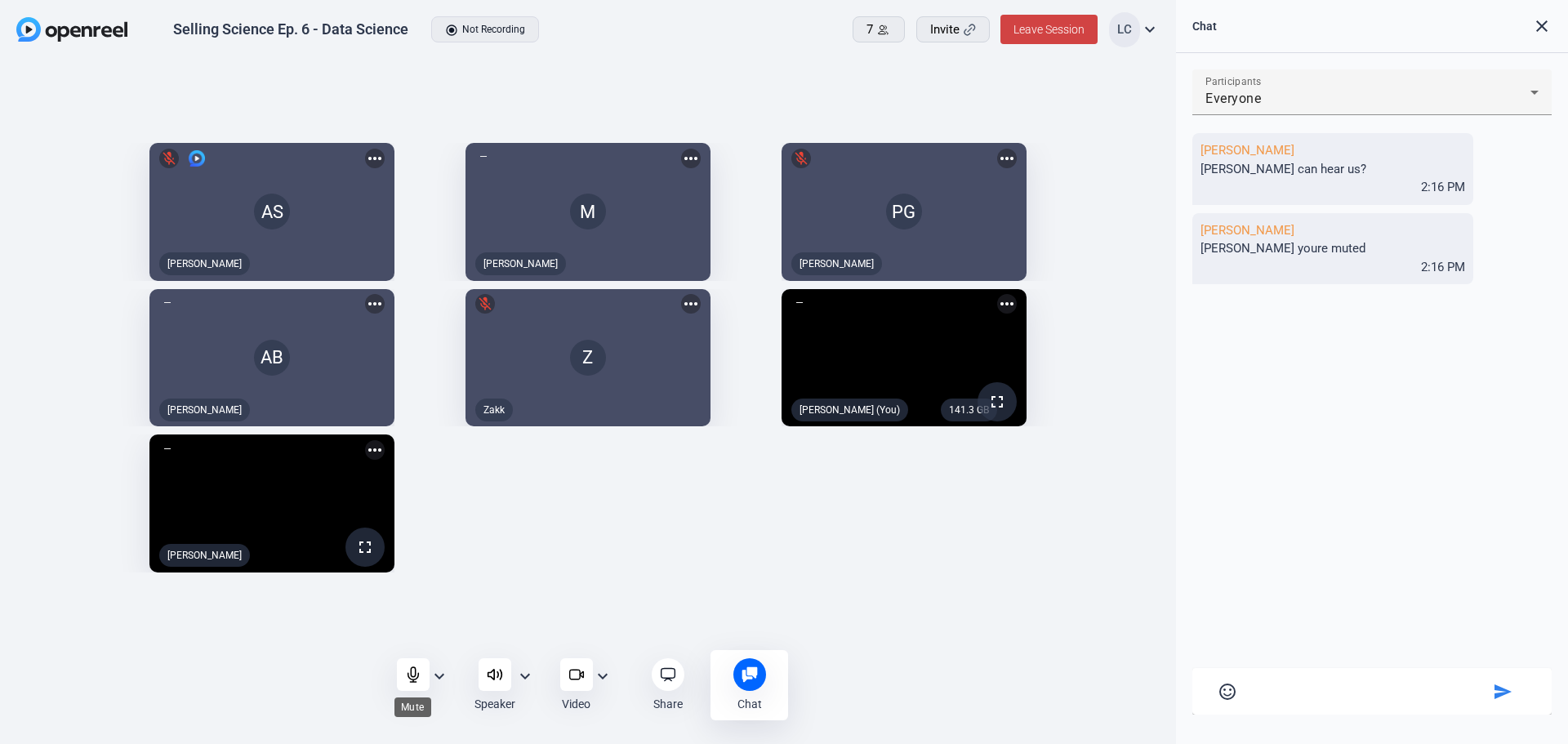
click at [420, 677] on icon at bounding box center [413, 674] width 16 height 16
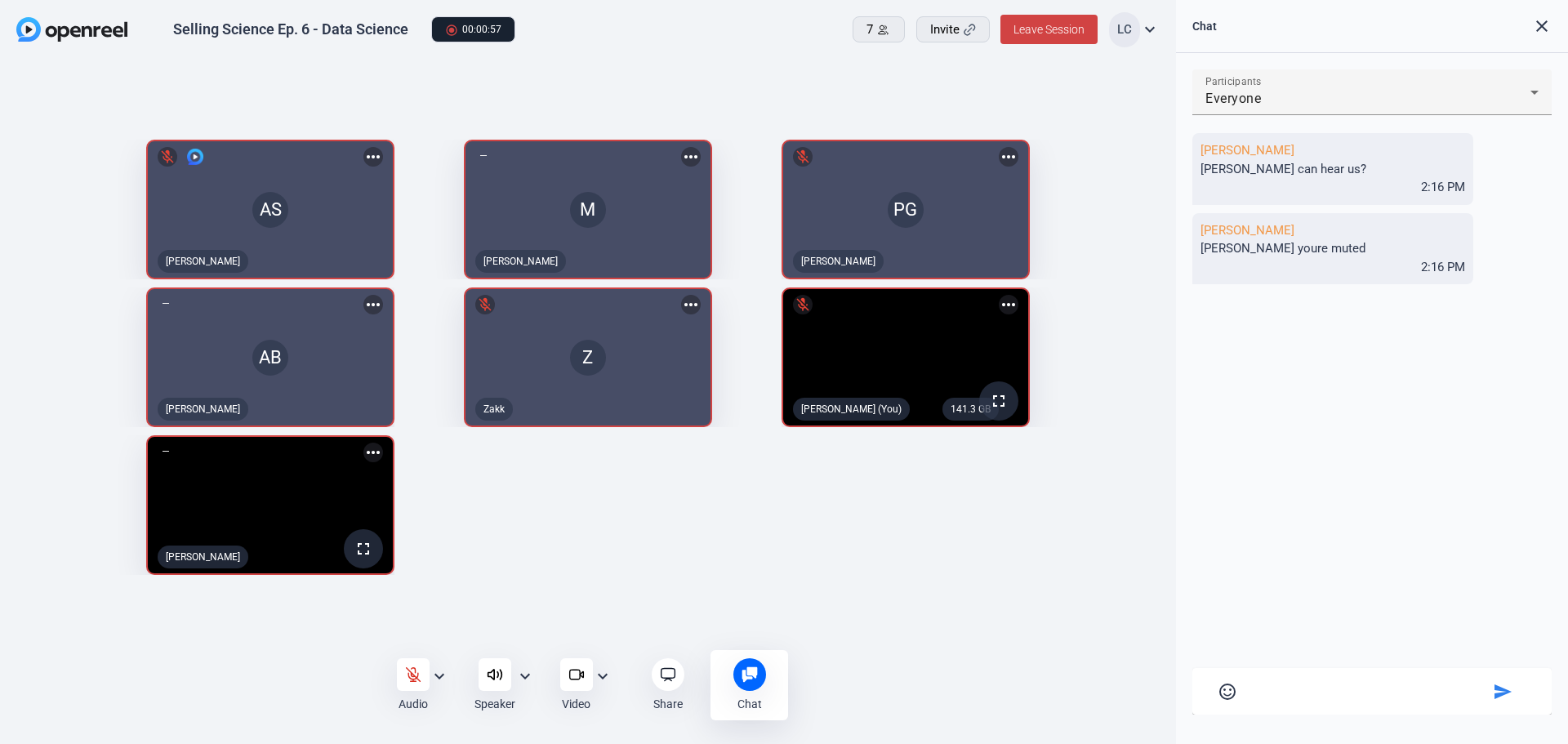
click at [424, 675] on div at bounding box center [413, 674] width 33 height 33
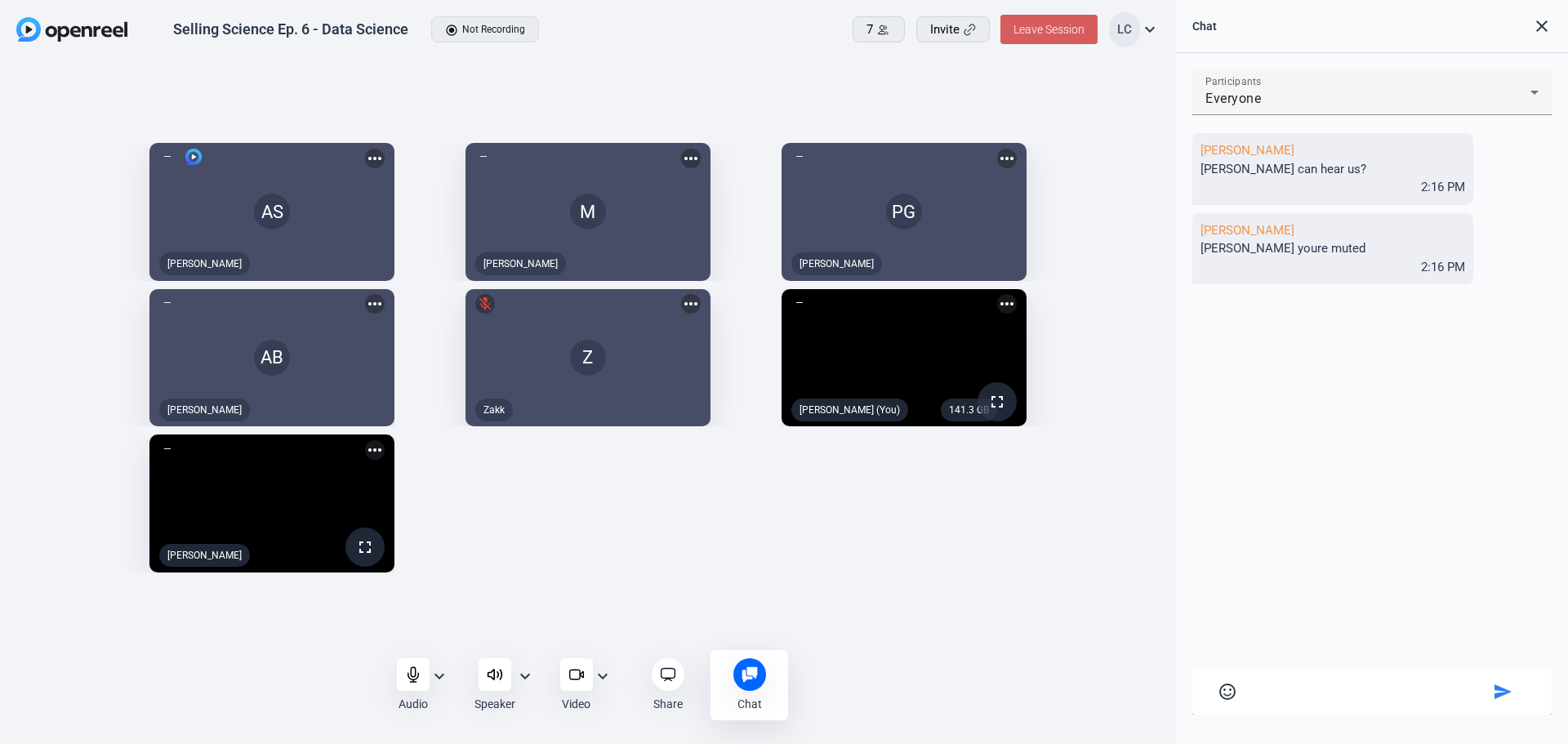
click at [1058, 32] on span "Leave Session" at bounding box center [1049, 30] width 71 height 14
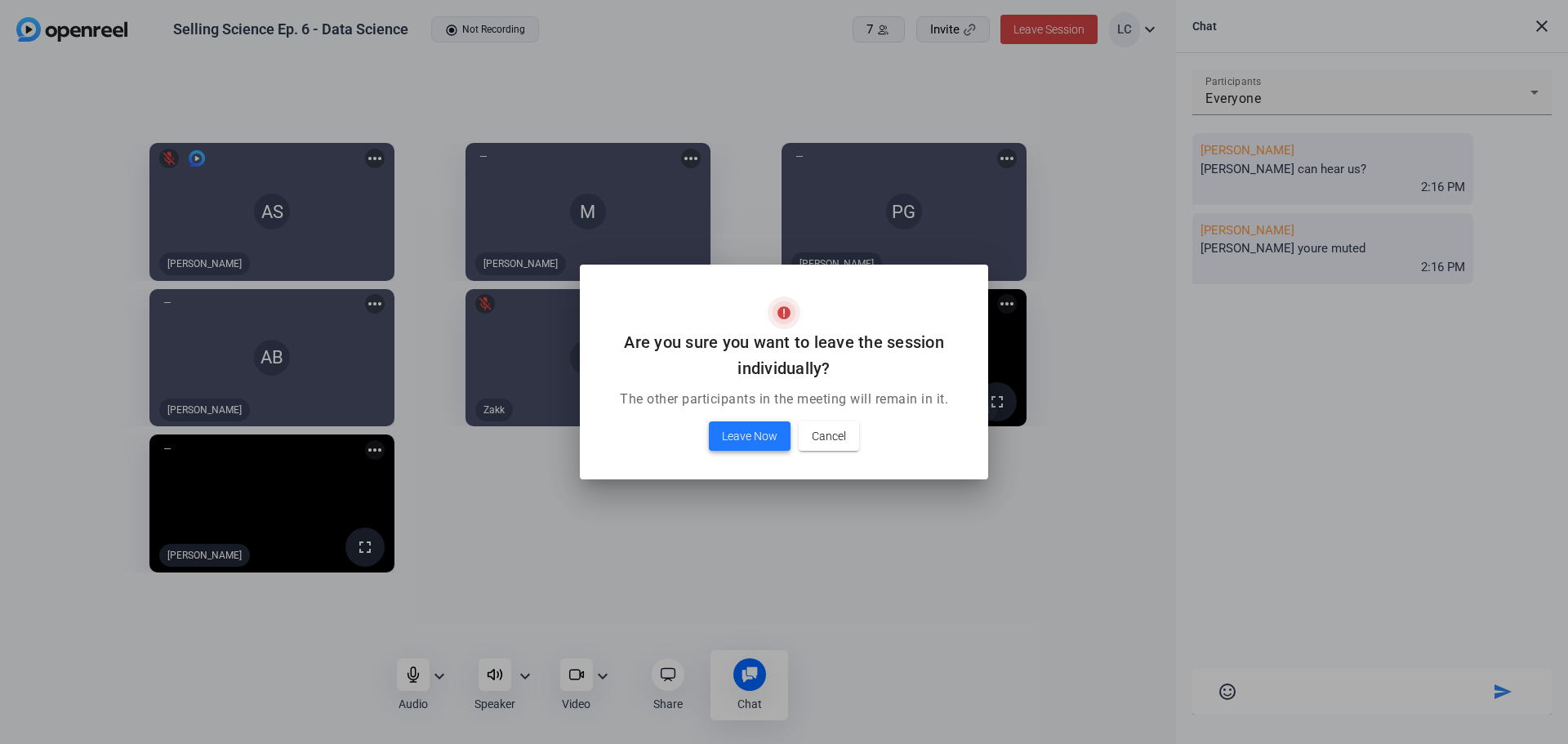
click at [742, 435] on span "Leave Now" at bounding box center [749, 436] width 55 height 19
